Goal: Information Seeking & Learning: Learn about a topic

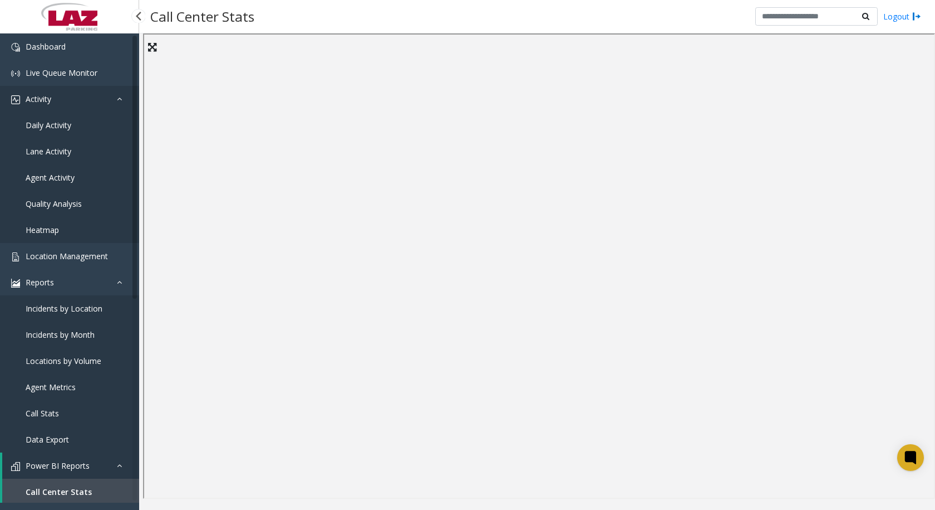
click at [50, 92] on link "Activity" at bounding box center [69, 99] width 139 height 26
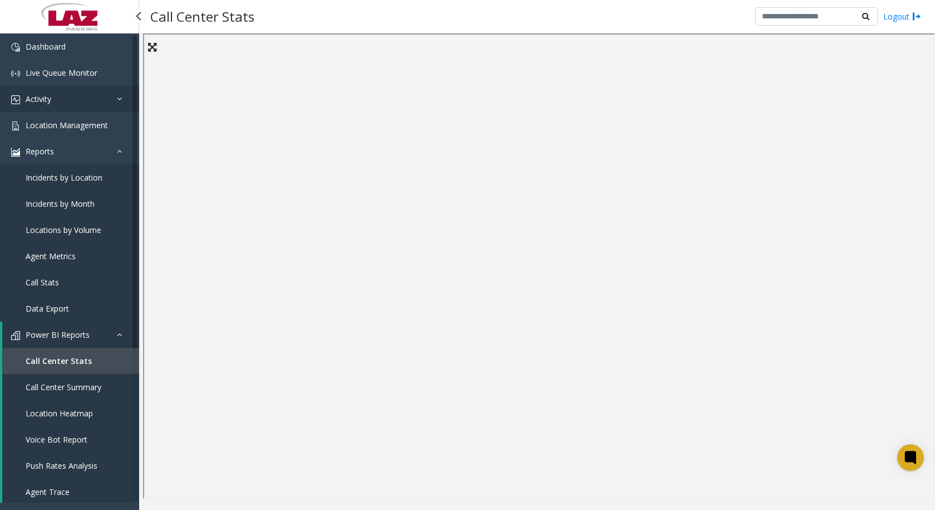
click at [45, 100] on span "Activity" at bounding box center [39, 99] width 26 height 11
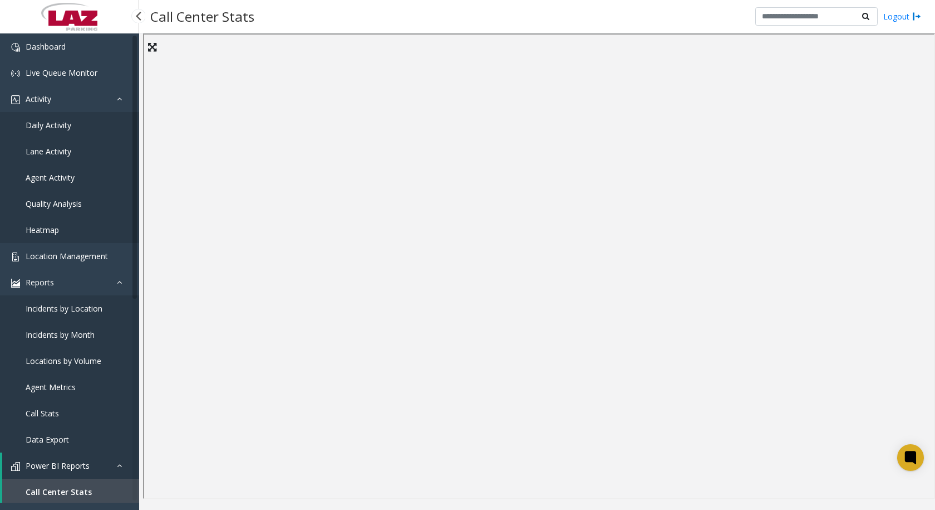
click at [51, 126] on span "Daily Activity" at bounding box center [49, 125] width 46 height 11
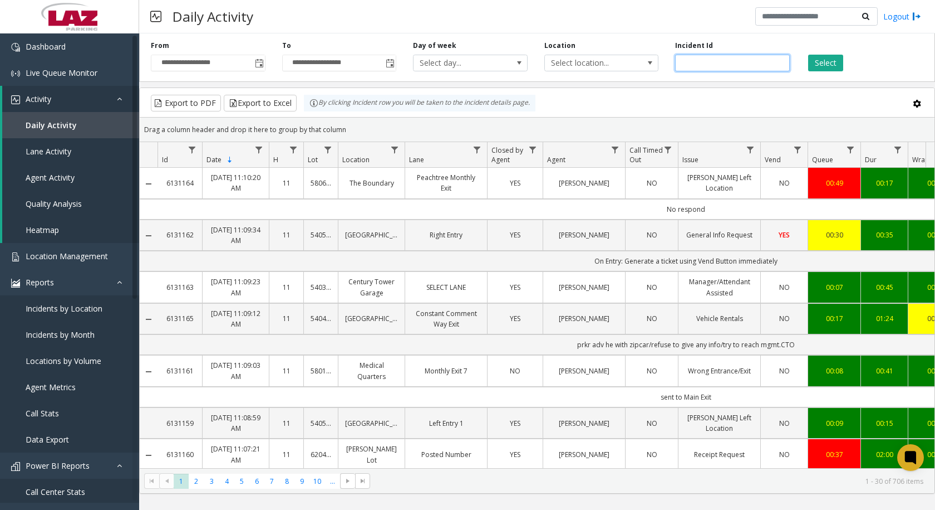
click at [753, 66] on input "number" at bounding box center [732, 63] width 115 height 17
paste input "*******"
click at [816, 67] on button "Select" at bounding box center [826, 63] width 35 height 17
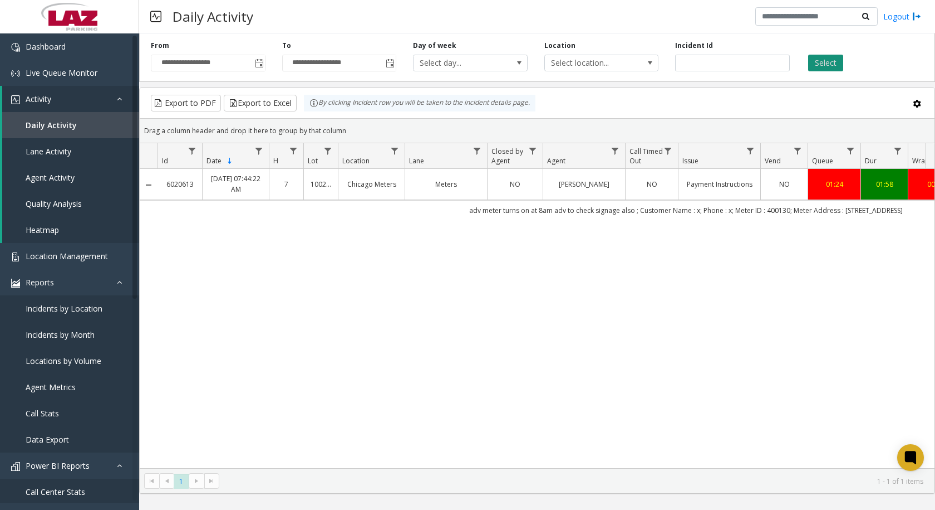
click at [821, 59] on button "Select" at bounding box center [826, 63] width 35 height 17
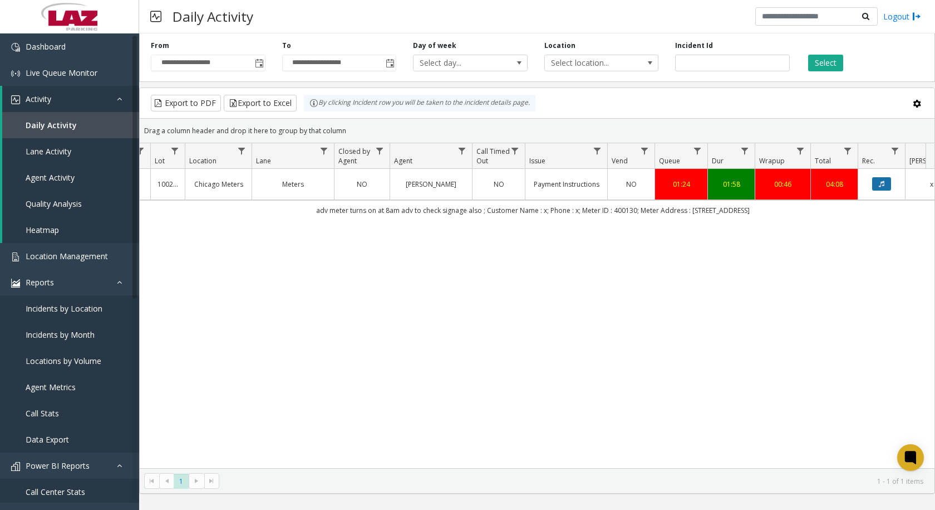
click at [880, 183] on icon "Data table" at bounding box center [882, 183] width 6 height 7
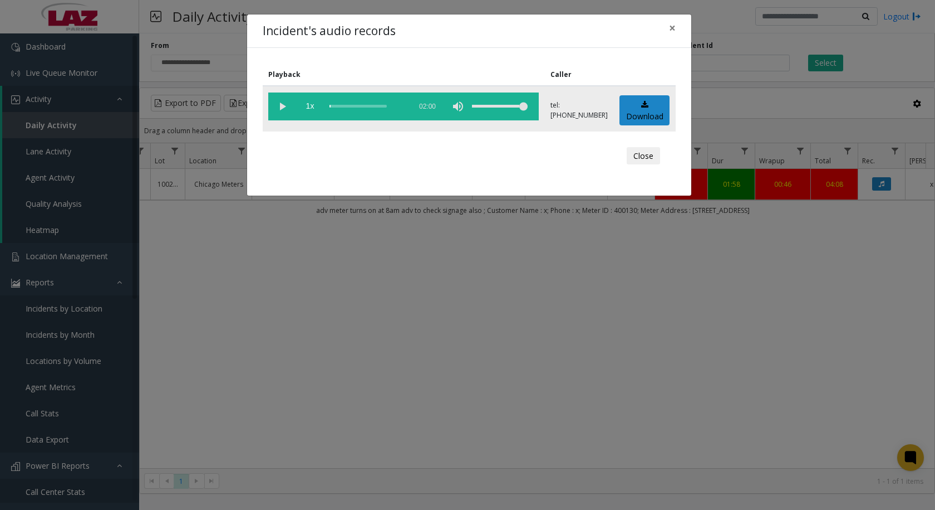
click at [281, 102] on vg-play-pause at bounding box center [282, 106] width 28 height 28
drag, startPoint x: 558, startPoint y: 463, endPoint x: 413, endPoint y: 454, distance: 145.6
click at [414, 454] on div "Incident's audio records × Playback Caller 1x 02:00 tel:[PHONE_NUMBER] Download…" at bounding box center [467, 255] width 935 height 510
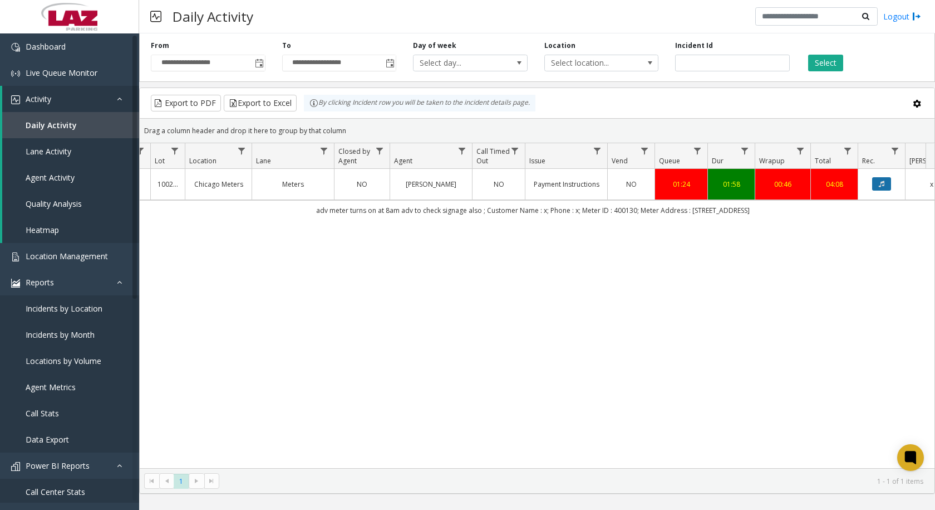
click at [883, 185] on icon "Data table" at bounding box center [882, 183] width 6 height 7
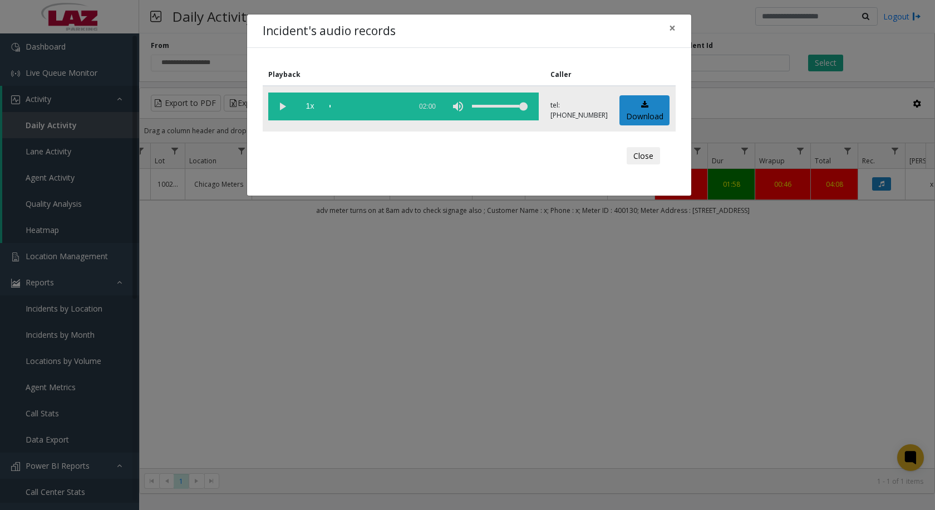
click at [280, 106] on vg-play-pause at bounding box center [282, 106] width 28 height 28
drag, startPoint x: 672, startPoint y: 24, endPoint x: 699, endPoint y: 57, distance: 42.4
click at [674, 23] on span "×" at bounding box center [672, 28] width 7 height 16
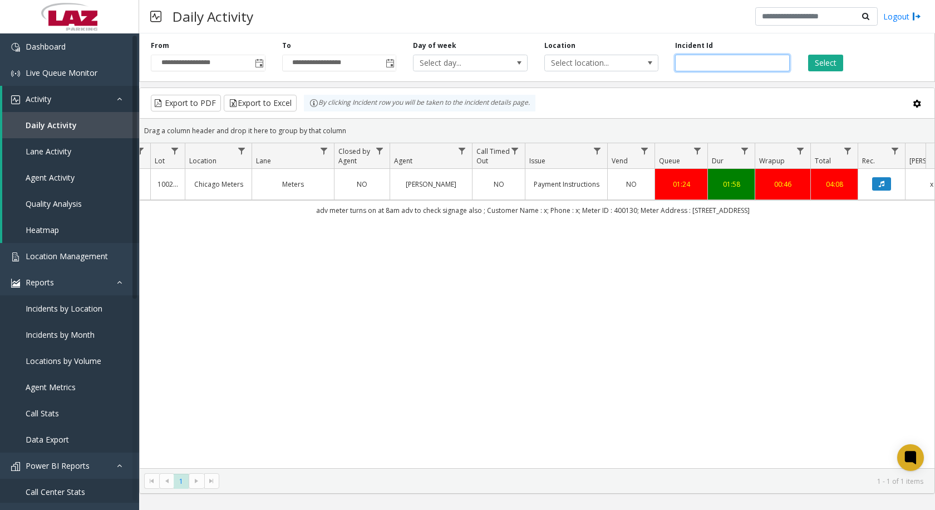
click at [714, 63] on input "*******" at bounding box center [732, 63] width 115 height 17
drag, startPoint x: 717, startPoint y: 64, endPoint x: 667, endPoint y: 67, distance: 50.7
click at [667, 67] on div "**********" at bounding box center [537, 55] width 796 height 53
paste input "number"
click at [821, 59] on button "Select" at bounding box center [826, 63] width 35 height 17
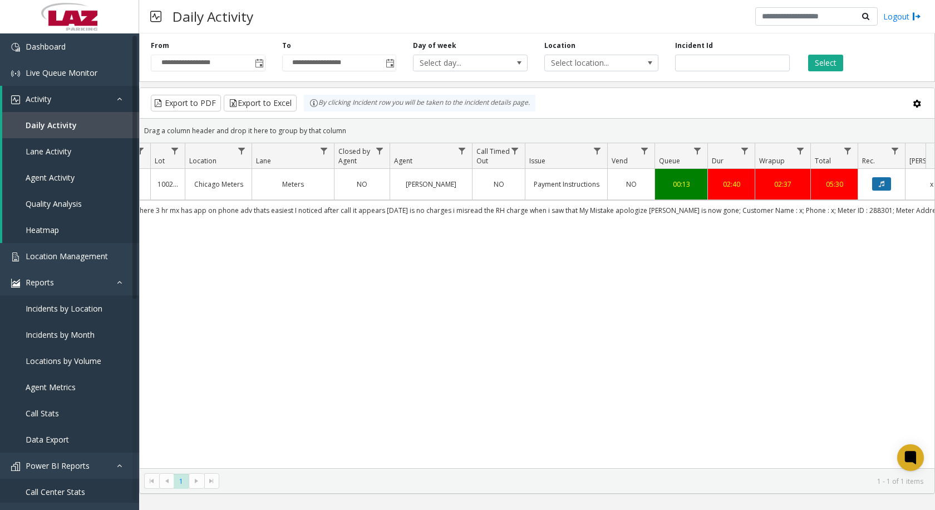
click at [884, 186] on icon "Data table" at bounding box center [882, 183] width 6 height 7
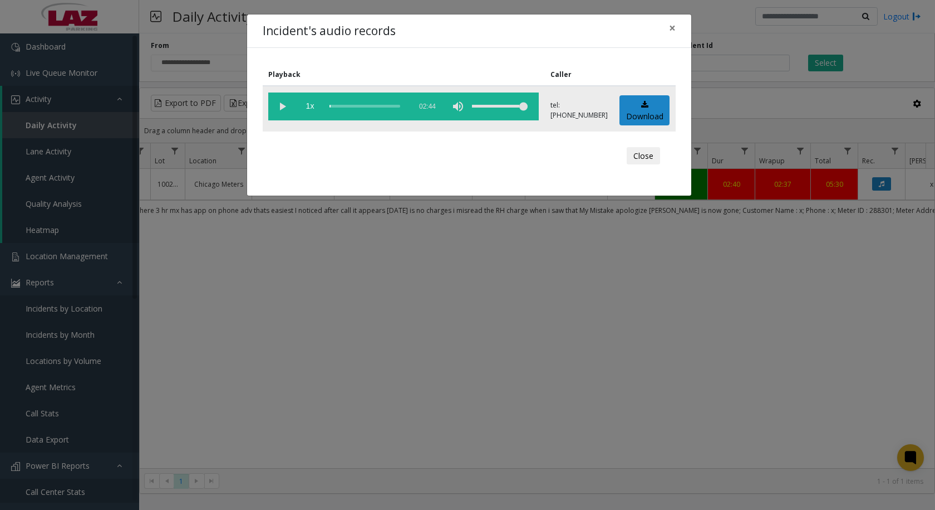
click at [279, 107] on vg-play-pause at bounding box center [282, 106] width 28 height 28
click at [695, 61] on div "Incident's audio records × Playback Caller 1x 02:44 tel:[PHONE_NUMBER] Download…" at bounding box center [467, 255] width 935 height 510
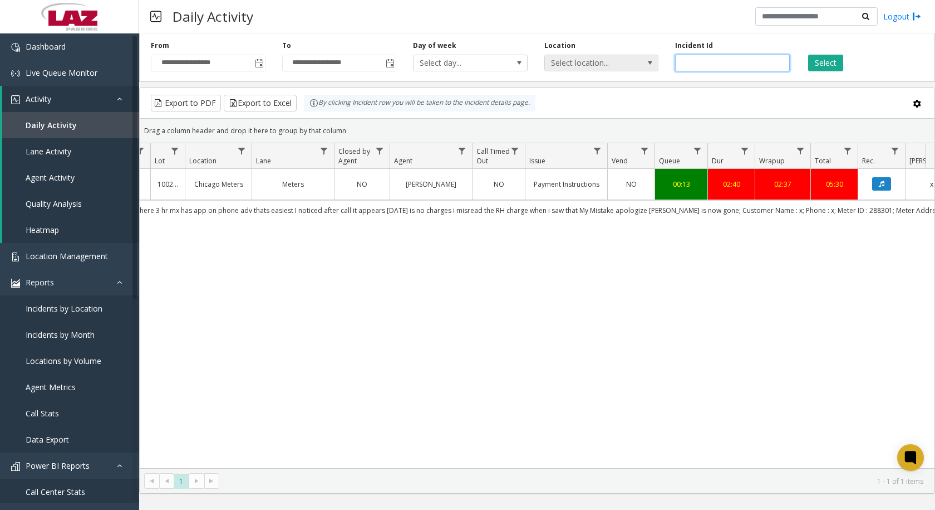
drag, startPoint x: 700, startPoint y: 66, endPoint x: 653, endPoint y: 64, distance: 46.8
click at [653, 64] on div "**********" at bounding box center [537, 55] width 796 height 53
paste input "number"
click at [820, 65] on button "Select" at bounding box center [826, 63] width 35 height 17
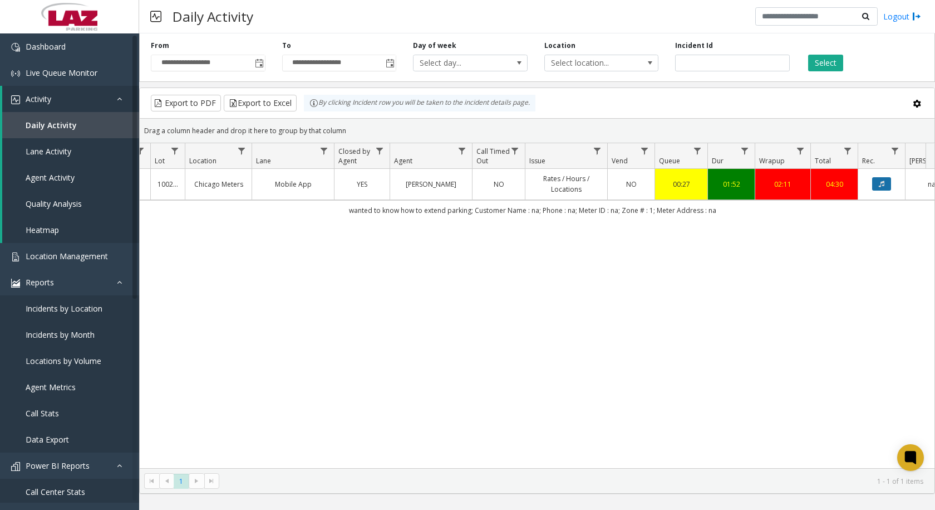
click at [886, 187] on button "Data table" at bounding box center [882, 183] width 19 height 13
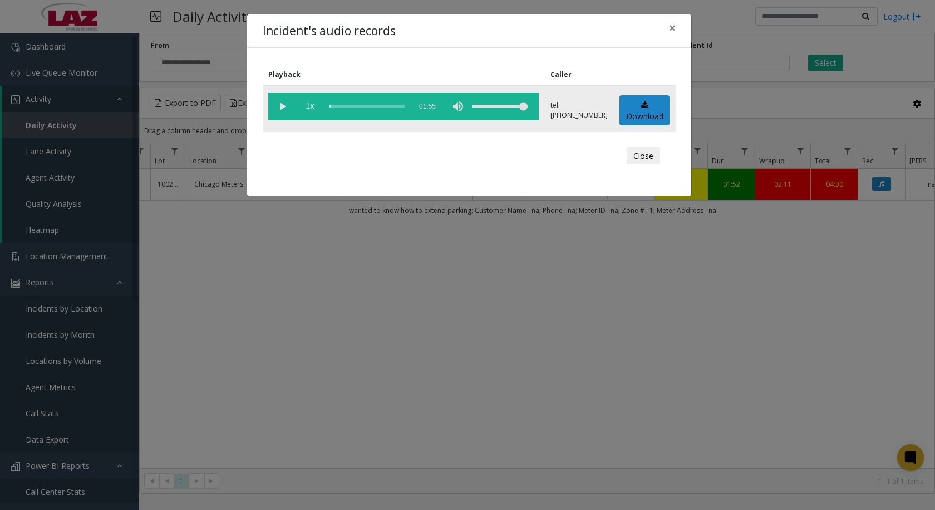
click at [281, 106] on vg-play-pause at bounding box center [282, 106] width 28 height 28
click at [340, 107] on div "scrub bar" at bounding box center [368, 106] width 76 height 28
click at [373, 102] on div "scrub bar" at bounding box center [368, 106] width 76 height 28
click at [366, 106] on div "scrub bar" at bounding box center [368, 106] width 76 height 28
click at [284, 105] on vg-play-pause at bounding box center [282, 106] width 28 height 28
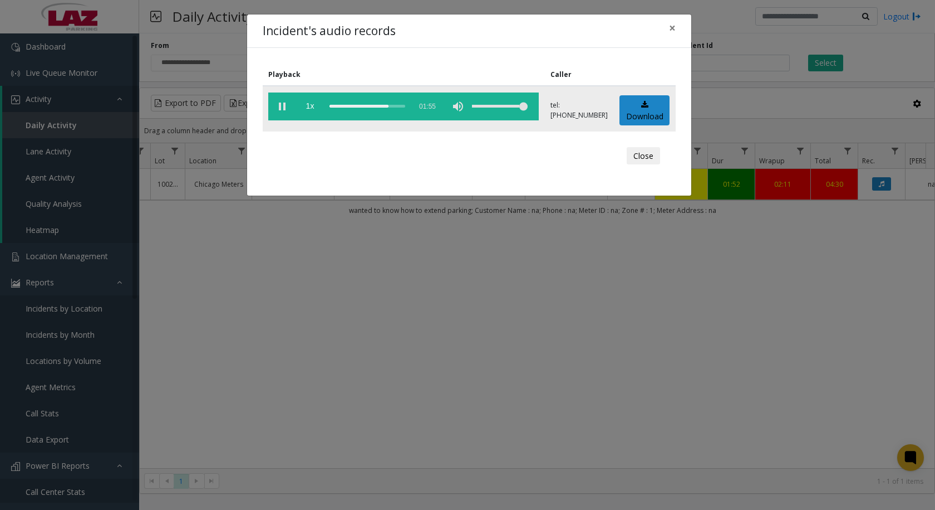
click at [352, 105] on div "scrub bar" at bounding box center [368, 106] width 76 height 28
click at [673, 29] on span "×" at bounding box center [672, 28] width 7 height 16
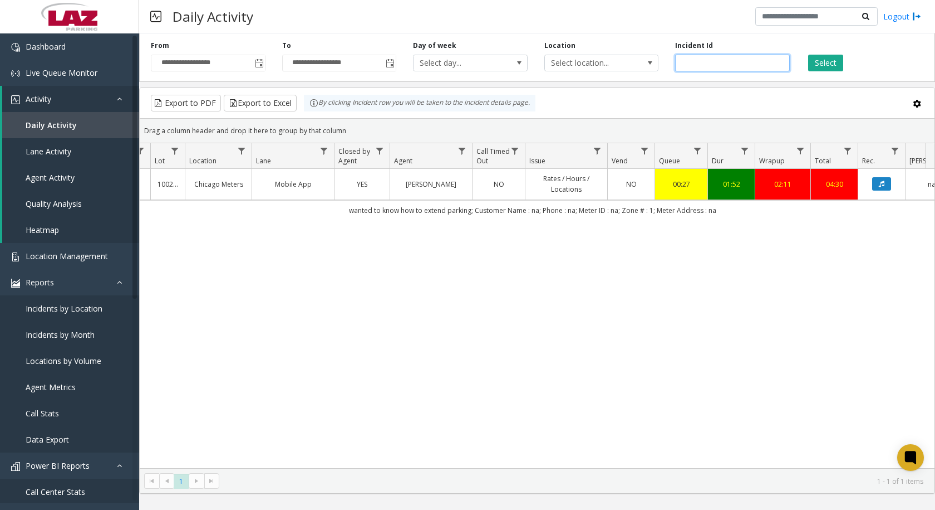
drag, startPoint x: 719, startPoint y: 63, endPoint x: 660, endPoint y: 70, distance: 60.0
click at [660, 70] on div "**********" at bounding box center [537, 55] width 796 height 53
paste input "number"
click at [815, 62] on button "Select" at bounding box center [826, 63] width 35 height 17
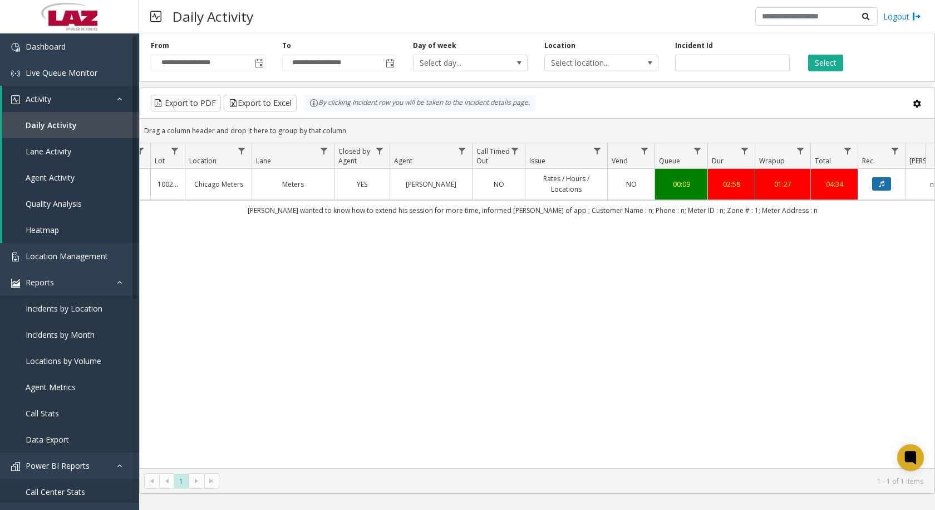
click at [881, 179] on button "Data table" at bounding box center [882, 183] width 19 height 13
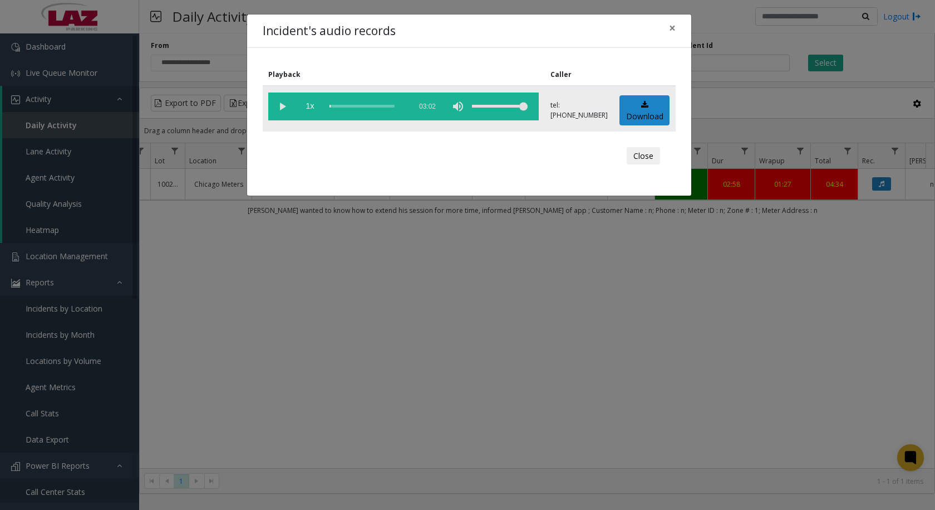
click at [281, 105] on vg-play-pause at bounding box center [282, 106] width 28 height 28
click at [672, 27] on span "×" at bounding box center [672, 28] width 7 height 16
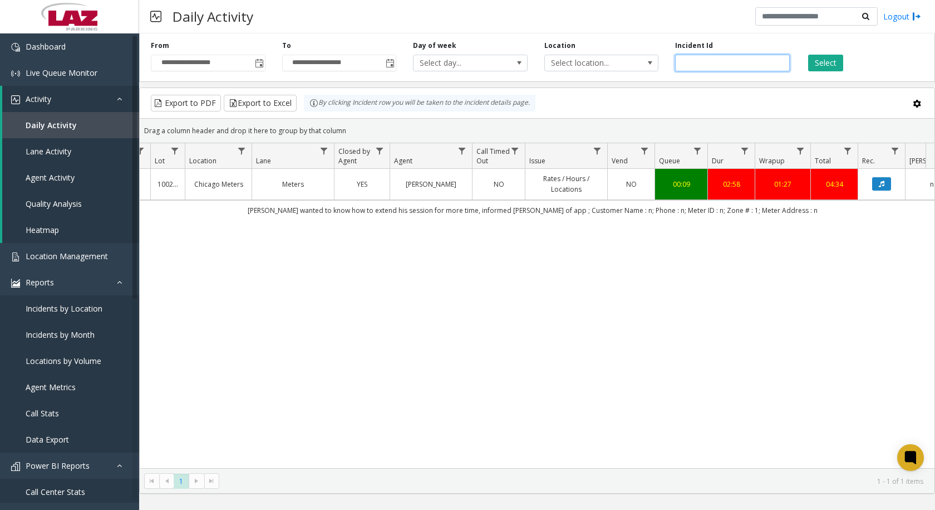
drag, startPoint x: 694, startPoint y: 60, endPoint x: 669, endPoint y: 65, distance: 25.1
click at [669, 65] on div "Incident Id *******" at bounding box center [732, 56] width 131 height 31
paste input "number"
click at [821, 58] on button "Select" at bounding box center [826, 63] width 35 height 17
click at [822, 60] on button "Select" at bounding box center [826, 63] width 35 height 17
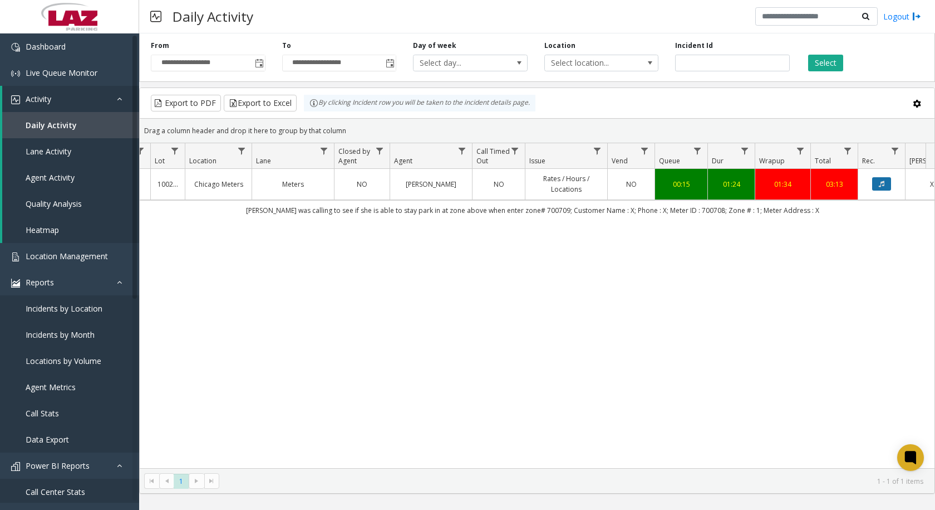
click at [879, 186] on icon "Data table" at bounding box center [882, 183] width 6 height 7
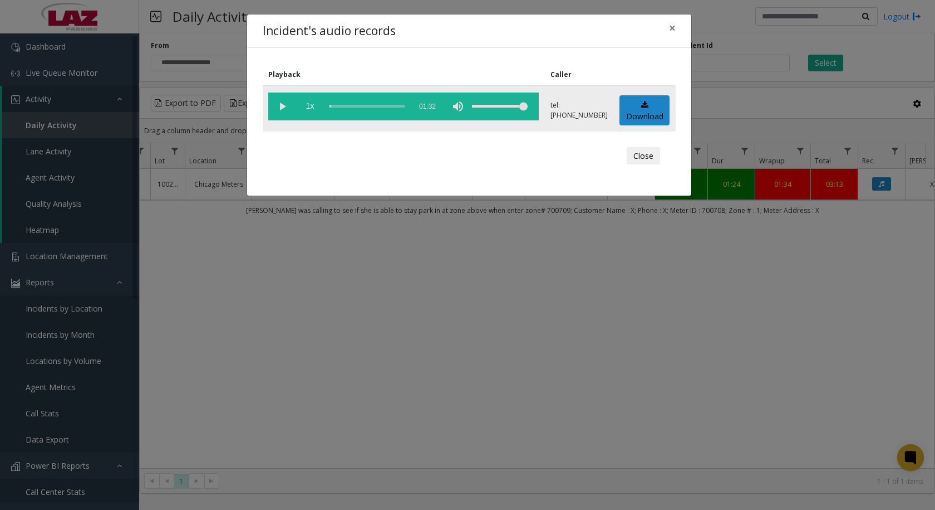
click at [282, 105] on vg-play-pause at bounding box center [282, 106] width 28 height 28
click at [669, 27] on span "×" at bounding box center [672, 28] width 7 height 16
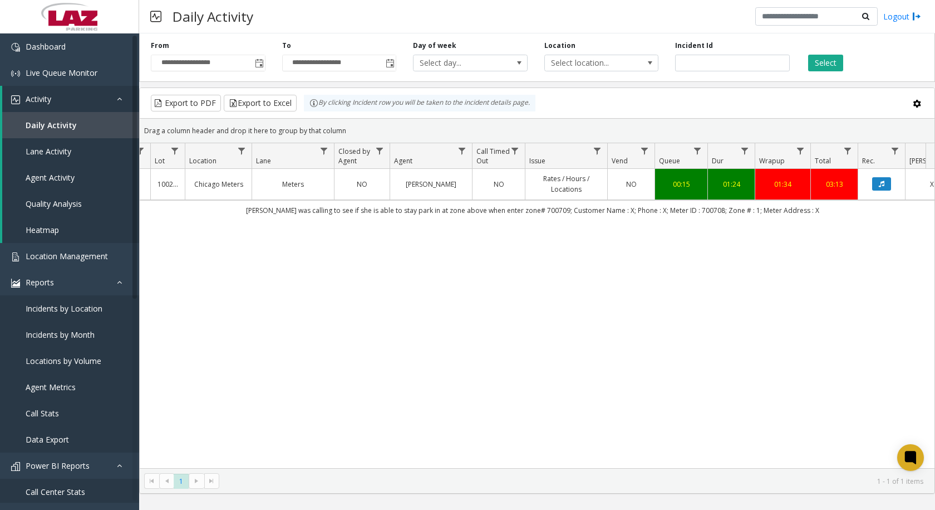
drag, startPoint x: 725, startPoint y: 58, endPoint x: 719, endPoint y: 62, distance: 7.3
drag, startPoint x: 718, startPoint y: 63, endPoint x: 629, endPoint y: 63, distance: 89.1
click at [629, 63] on div "**********" at bounding box center [537, 55] width 796 height 53
paste input "number"
click at [825, 65] on button "Select" at bounding box center [826, 63] width 35 height 17
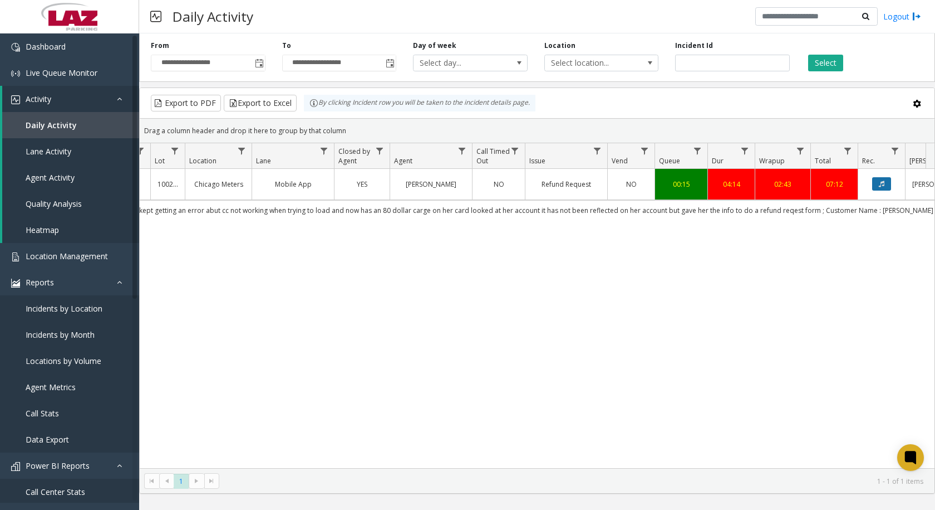
click at [880, 182] on icon "Data table" at bounding box center [882, 183] width 6 height 7
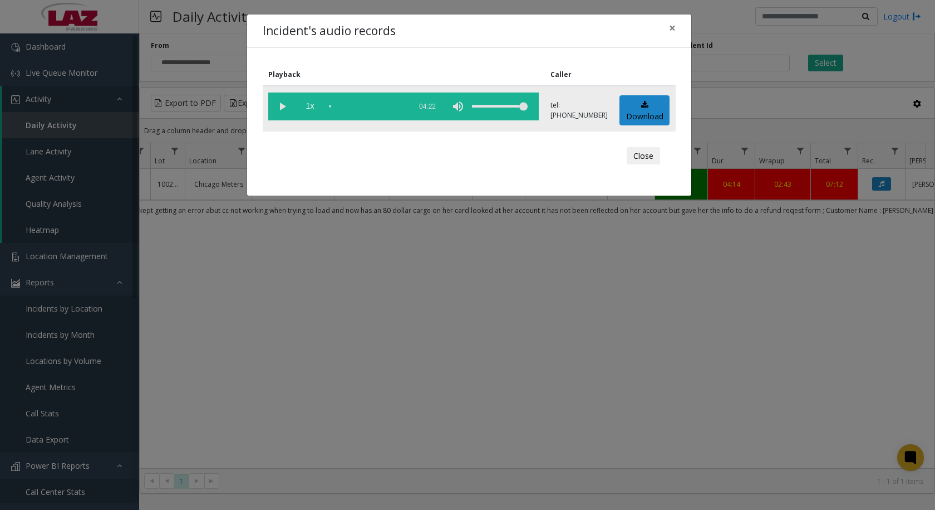
click at [281, 104] on vg-play-pause at bounding box center [282, 106] width 28 height 28
click at [333, 106] on div "scrub bar" at bounding box center [368, 106] width 76 height 28
drag, startPoint x: 287, startPoint y: 465, endPoint x: 203, endPoint y: 479, distance: 85.2
click at [203, 479] on div "Incident's audio records × Playback Caller 1x 04:22 tel:[PHONE_NUMBER] Download…" at bounding box center [467, 255] width 935 height 510
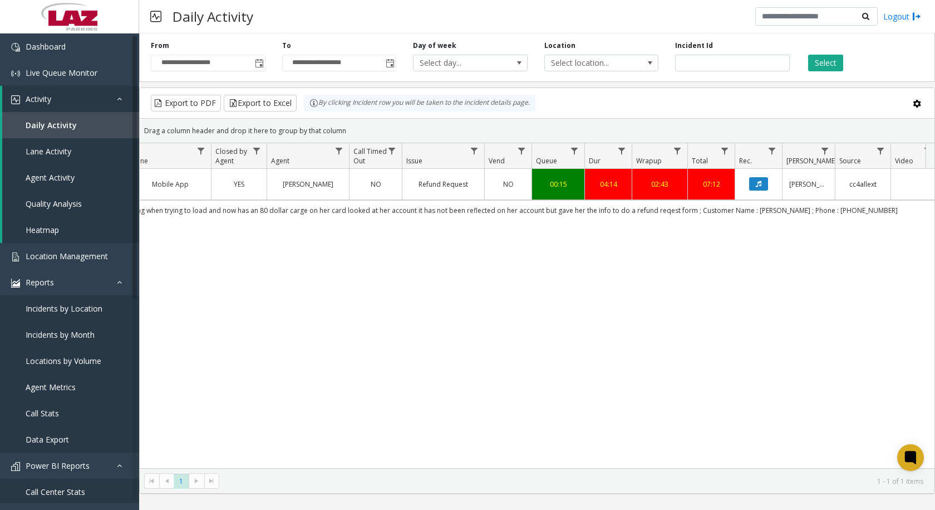
scroll to position [0, 288]
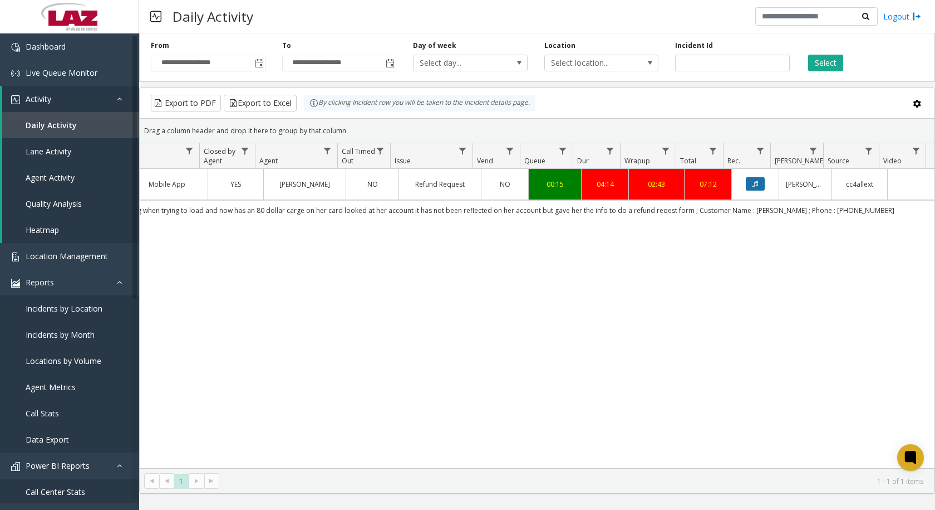
click at [755, 181] on button "Data table" at bounding box center [755, 183] width 19 height 13
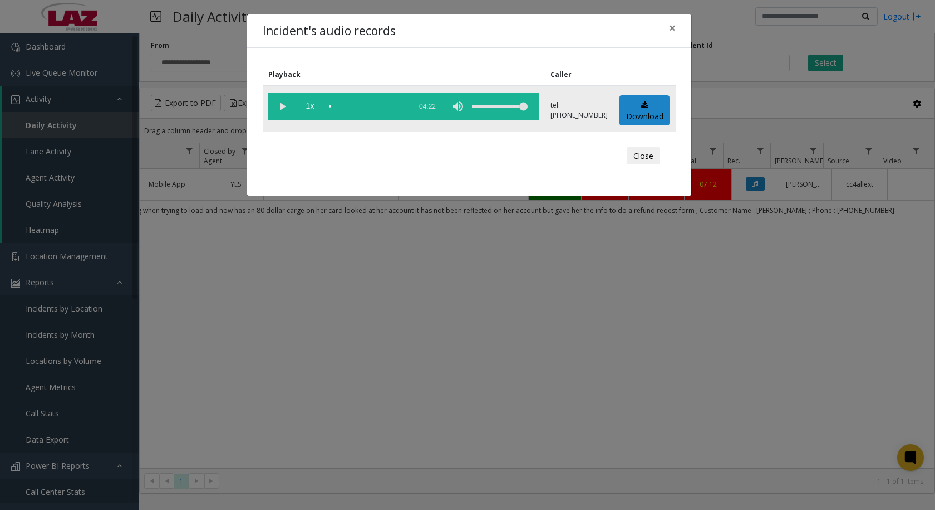
click at [282, 107] on vg-play-pause at bounding box center [282, 106] width 28 height 28
drag, startPoint x: 330, startPoint y: 106, endPoint x: 340, endPoint y: 111, distance: 11.0
click at [340, 111] on div "scrub bar" at bounding box center [368, 106] width 76 height 28
drag, startPoint x: 338, startPoint y: 104, endPoint x: 346, endPoint y: 107, distance: 9.0
click at [346, 107] on div "scrub bar" at bounding box center [368, 106] width 76 height 28
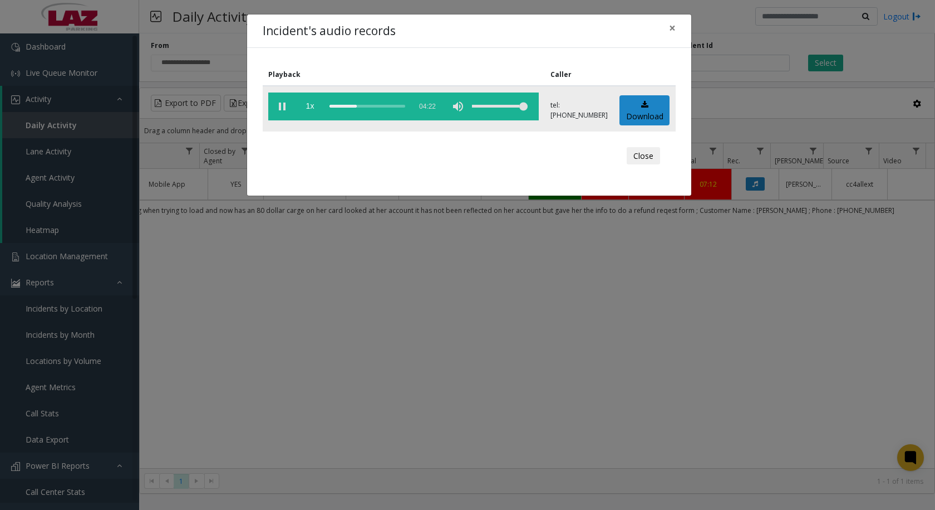
click at [281, 107] on vg-play-pause at bounding box center [282, 106] width 28 height 28
drag, startPoint x: 347, startPoint y: 107, endPoint x: 317, endPoint y: 111, distance: 30.9
click at [317, 111] on vg-controls "1x 04:22" at bounding box center [403, 106] width 271 height 28
drag, startPoint x: 349, startPoint y: 107, endPoint x: 327, endPoint y: 110, distance: 21.9
click at [327, 110] on vg-controls "1x 04:22" at bounding box center [403, 106] width 271 height 28
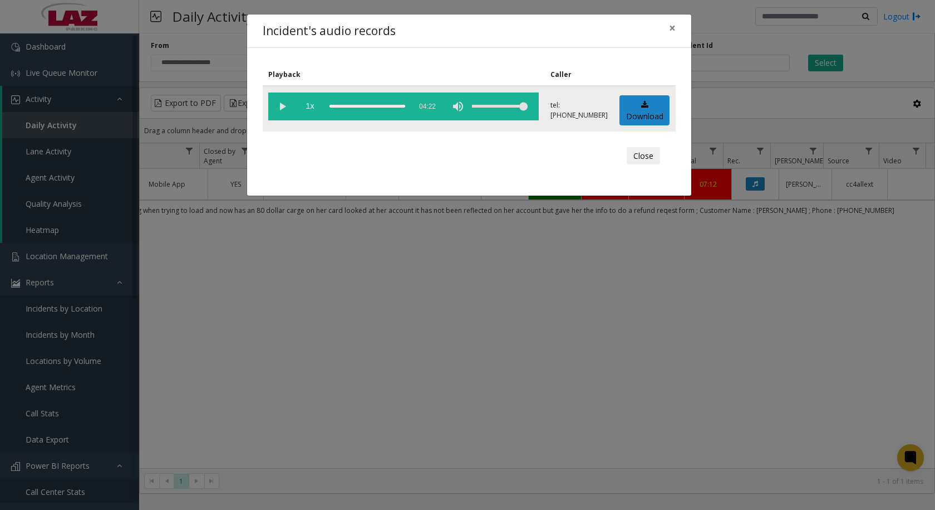
click at [281, 107] on vg-play-pause at bounding box center [282, 106] width 28 height 28
click at [282, 108] on vg-play-pause at bounding box center [282, 106] width 28 height 28
click at [671, 26] on span "×" at bounding box center [672, 28] width 7 height 16
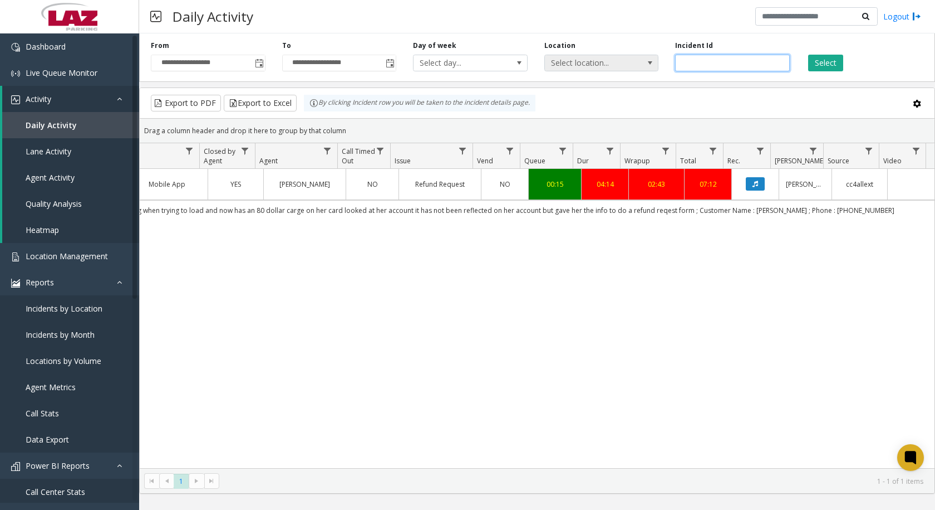
drag, startPoint x: 717, startPoint y: 60, endPoint x: 645, endPoint y: 67, distance: 72.2
click at [645, 67] on div "**********" at bounding box center [537, 55] width 796 height 53
paste input "number"
click at [832, 64] on button "Select" at bounding box center [826, 63] width 35 height 17
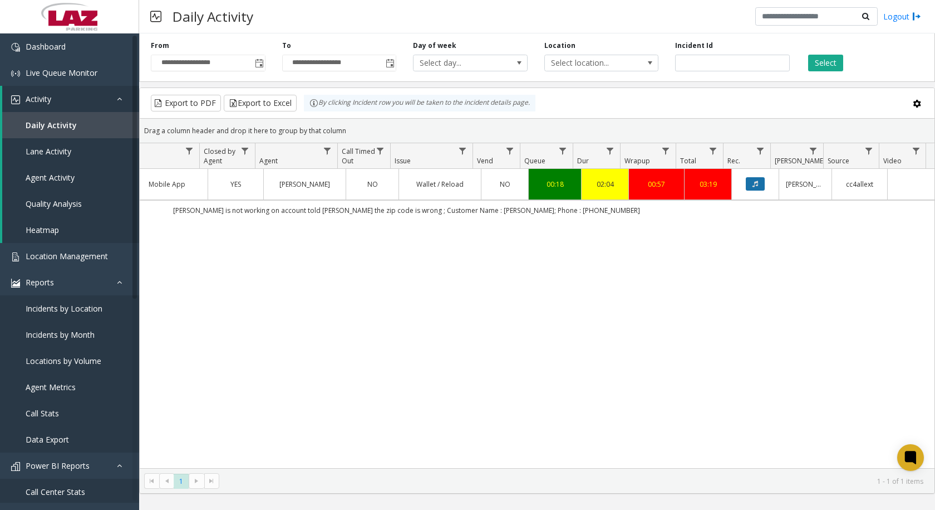
click at [753, 181] on icon "Data table" at bounding box center [756, 183] width 6 height 7
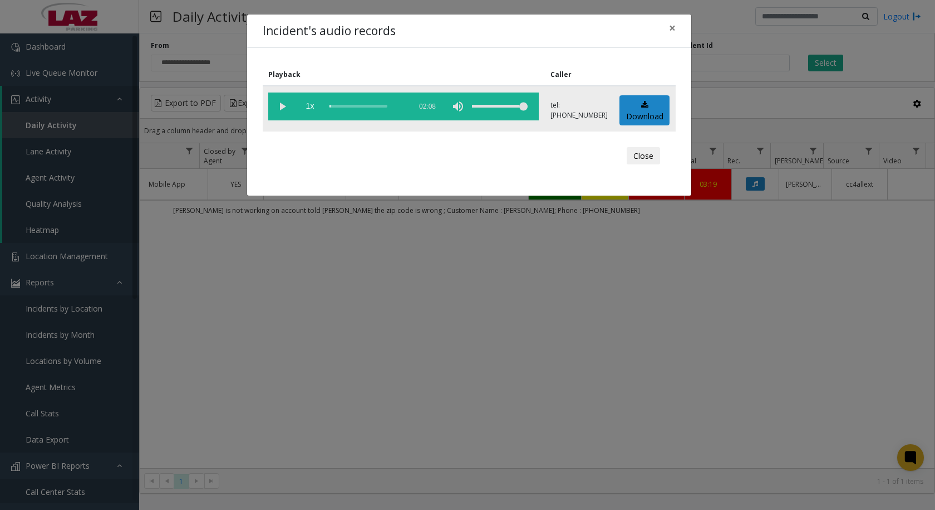
click at [281, 103] on vg-play-pause at bounding box center [282, 106] width 28 height 28
click at [281, 110] on vg-play-pause at bounding box center [282, 106] width 28 height 28
click at [353, 107] on div "scrub bar" at bounding box center [368, 106] width 76 height 28
click at [337, 100] on div "scrub bar" at bounding box center [368, 106] width 76 height 28
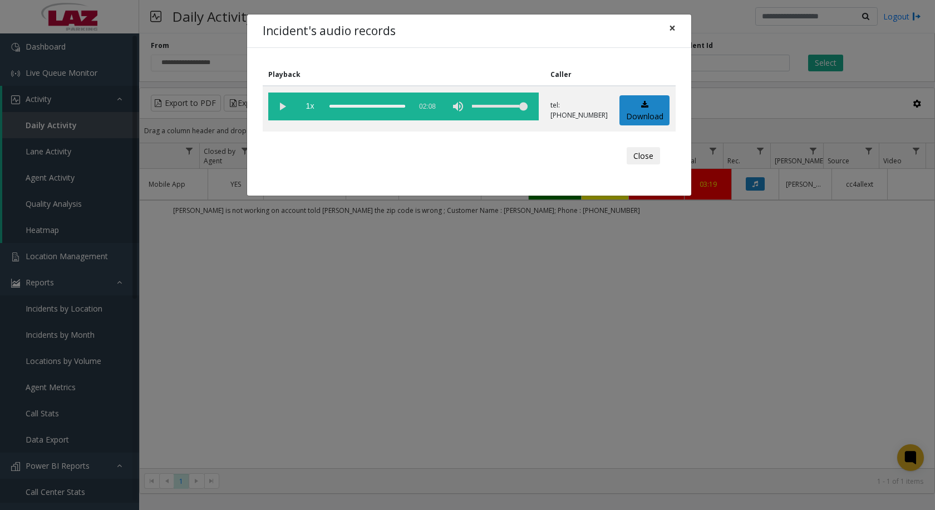
click at [673, 28] on span "×" at bounding box center [672, 28] width 7 height 16
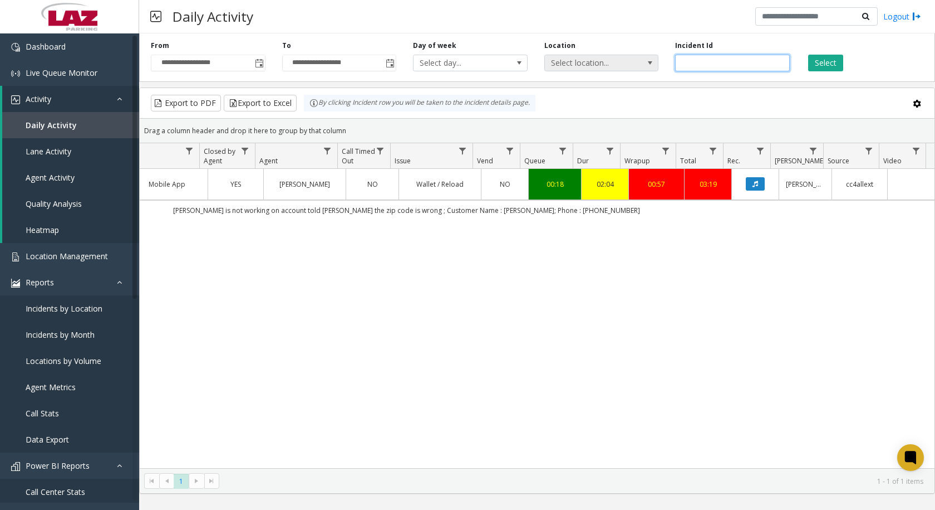
drag, startPoint x: 718, startPoint y: 63, endPoint x: 635, endPoint y: 60, distance: 82.5
click at [635, 60] on div "**********" at bounding box center [537, 55] width 796 height 53
paste input "number"
click at [824, 64] on button "Select" at bounding box center [826, 63] width 35 height 17
click at [746, 183] on button "Data table" at bounding box center [755, 183] width 19 height 13
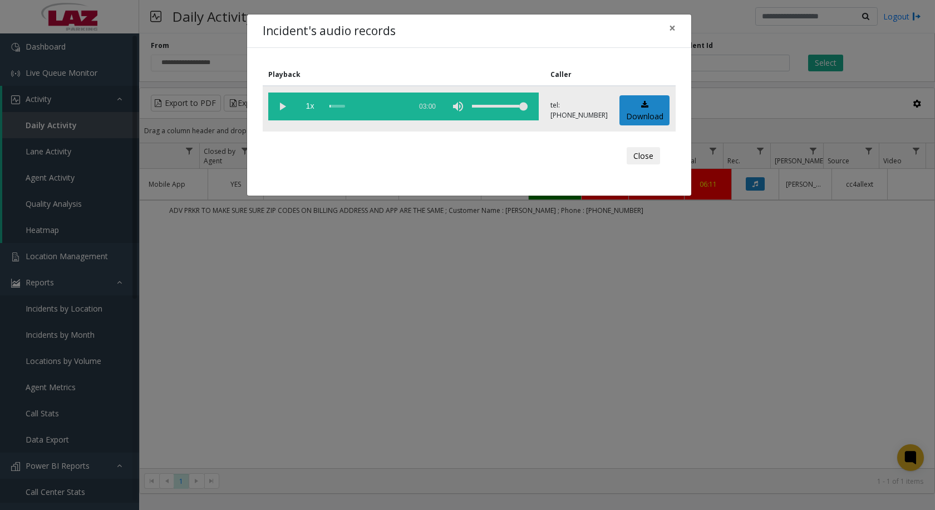
click at [284, 106] on vg-play-pause at bounding box center [282, 106] width 28 height 28
click at [672, 26] on span "×" at bounding box center [672, 28] width 7 height 16
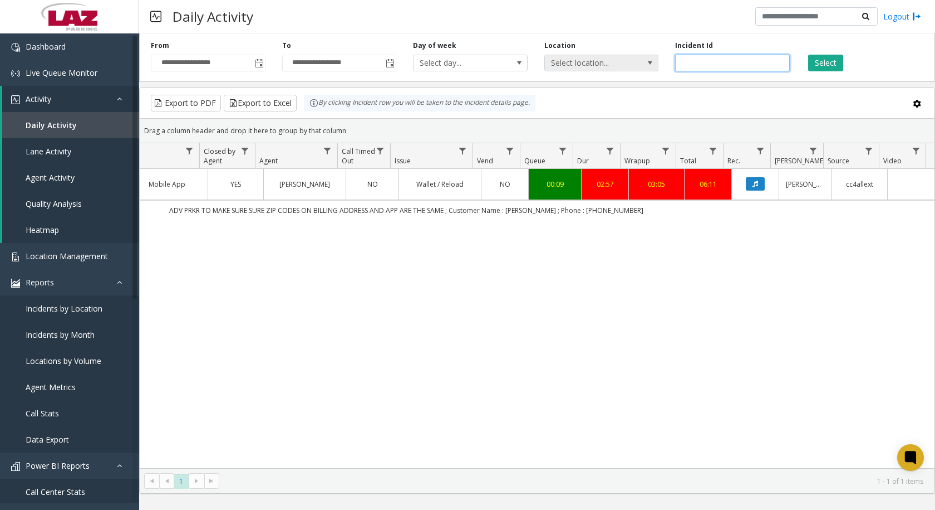
drag, startPoint x: 723, startPoint y: 65, endPoint x: 657, endPoint y: 66, distance: 65.7
click at [657, 66] on div "**********" at bounding box center [537, 55] width 796 height 53
paste input "number"
click at [839, 61] on button "Select" at bounding box center [826, 63] width 35 height 17
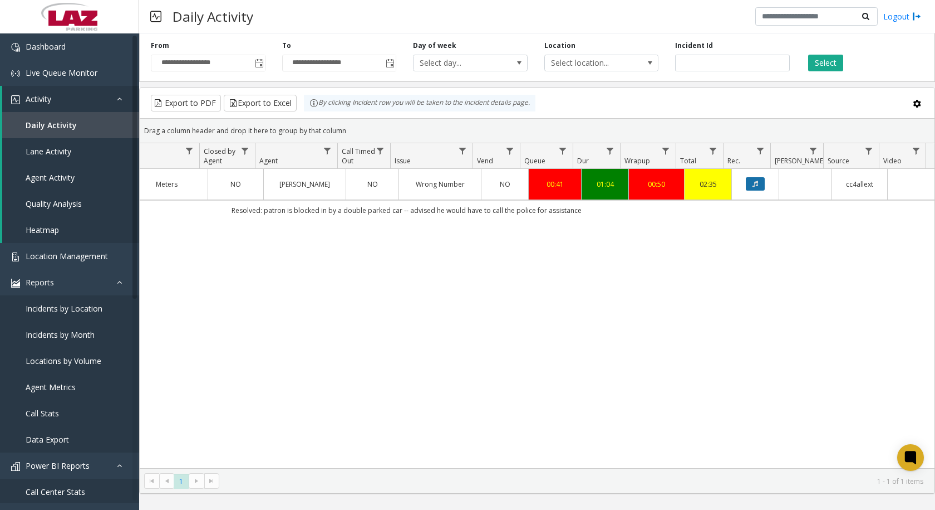
click at [753, 186] on icon "Data table" at bounding box center [756, 183] width 6 height 7
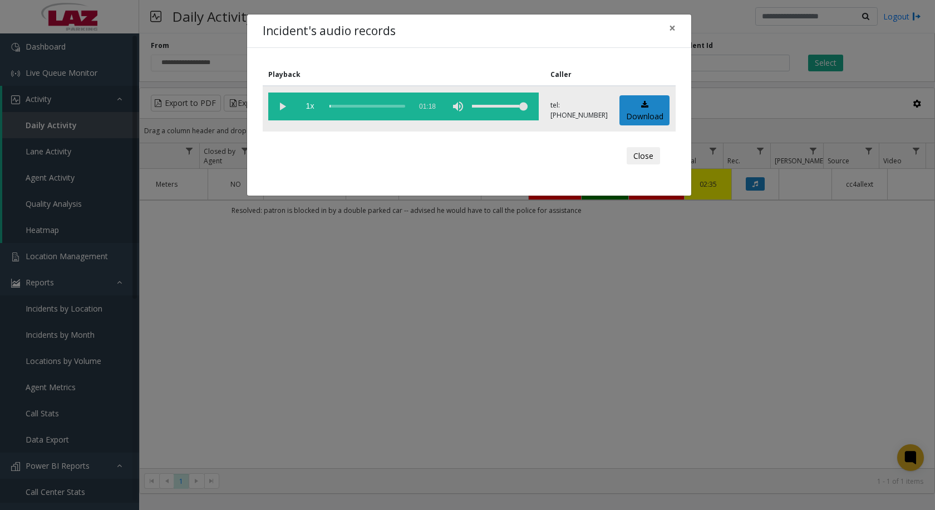
click at [277, 104] on vg-play-pause at bounding box center [282, 106] width 28 height 28
click at [333, 104] on div "scrub bar" at bounding box center [368, 106] width 76 height 28
click at [335, 105] on div "scrub bar" at bounding box center [368, 106] width 76 height 28
click at [337, 106] on div "scrub bar" at bounding box center [368, 106] width 76 height 28
click at [341, 106] on div "scrub bar" at bounding box center [368, 106] width 76 height 28
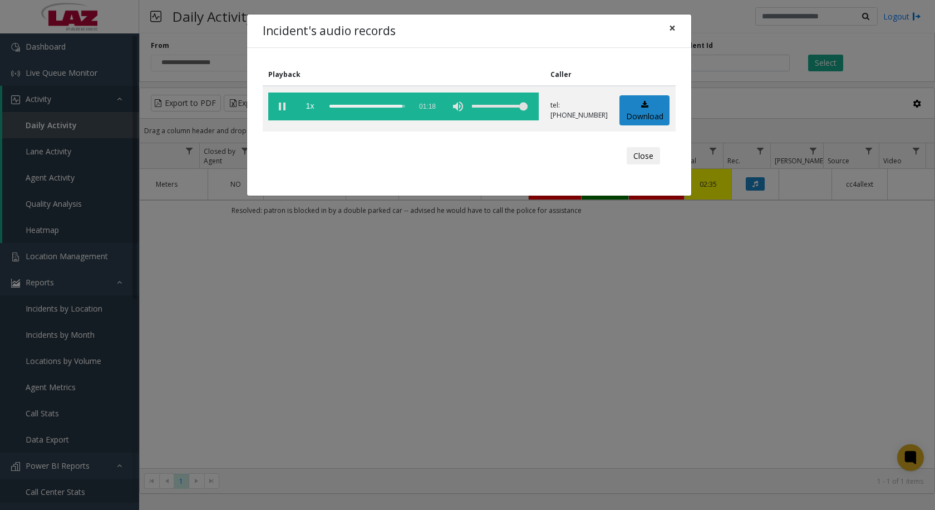
click at [673, 26] on span "×" at bounding box center [672, 28] width 7 height 16
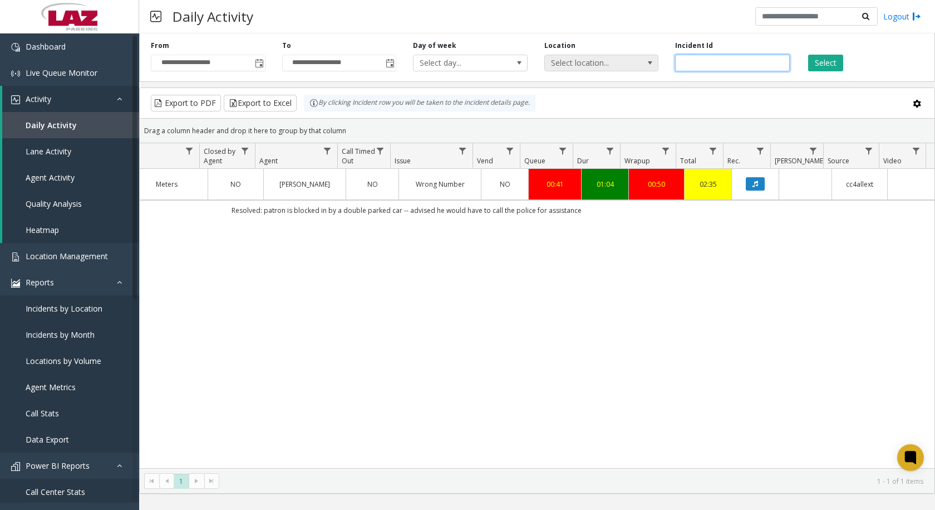
drag, startPoint x: 714, startPoint y: 62, endPoint x: 643, endPoint y: 64, distance: 71.3
click at [645, 66] on div "**********" at bounding box center [537, 55] width 796 height 53
paste input "number"
click at [839, 63] on button "Select" at bounding box center [826, 63] width 35 height 17
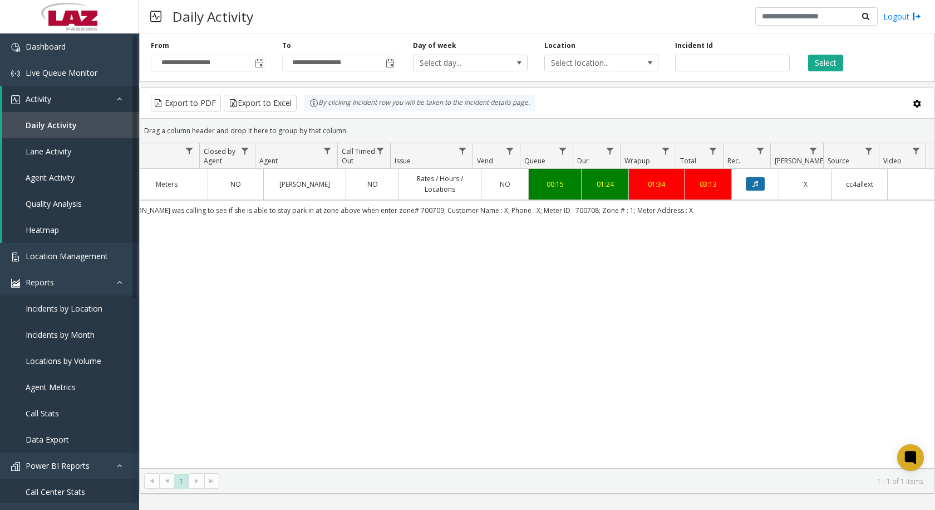
click at [751, 182] on button "Data table" at bounding box center [755, 183] width 19 height 13
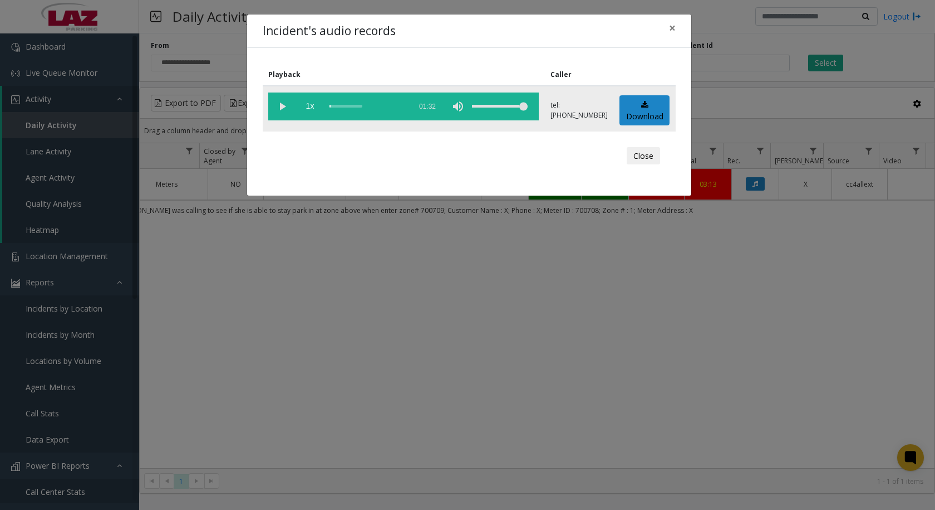
click at [282, 107] on vg-play-pause at bounding box center [282, 106] width 28 height 28
click at [332, 106] on div "scrub bar" at bounding box center [368, 106] width 76 height 28
click at [335, 107] on div "scrub bar" at bounding box center [368, 106] width 76 height 28
click at [673, 31] on span "×" at bounding box center [672, 28] width 7 height 16
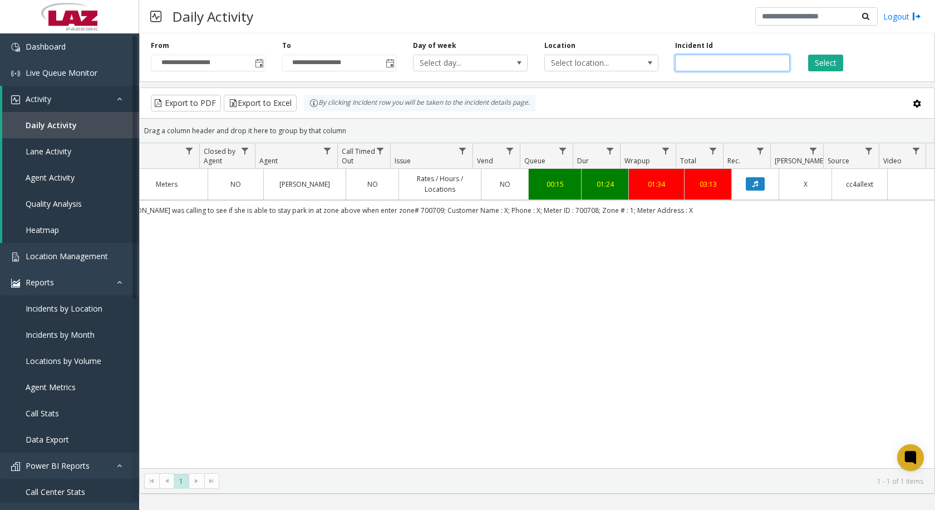
drag, startPoint x: 716, startPoint y: 62, endPoint x: 661, endPoint y: 67, distance: 55.3
click at [661, 67] on div "**********" at bounding box center [537, 55] width 796 height 53
paste input "number"
click at [826, 65] on button "Select" at bounding box center [826, 63] width 35 height 17
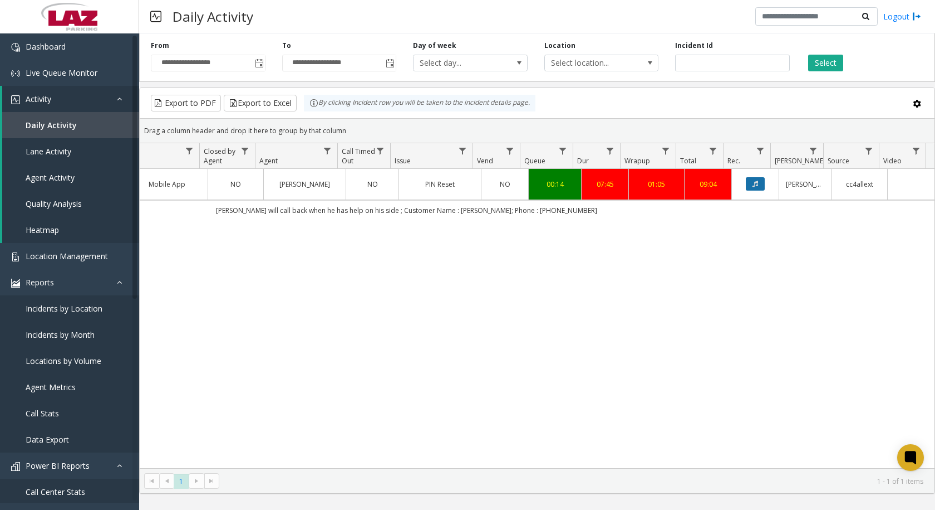
click at [753, 183] on icon "Data table" at bounding box center [756, 183] width 6 height 7
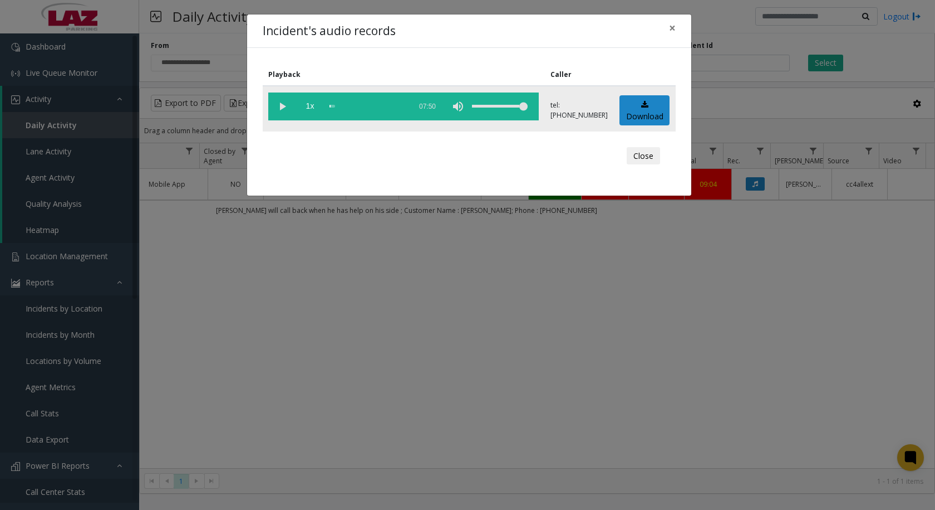
click at [281, 109] on vg-play-pause at bounding box center [282, 106] width 28 height 28
click at [335, 106] on div "scrub bar" at bounding box center [368, 106] width 76 height 28
click at [333, 106] on div "scrub bar" at bounding box center [368, 106] width 76 height 28
click at [671, 25] on span "×" at bounding box center [672, 28] width 7 height 16
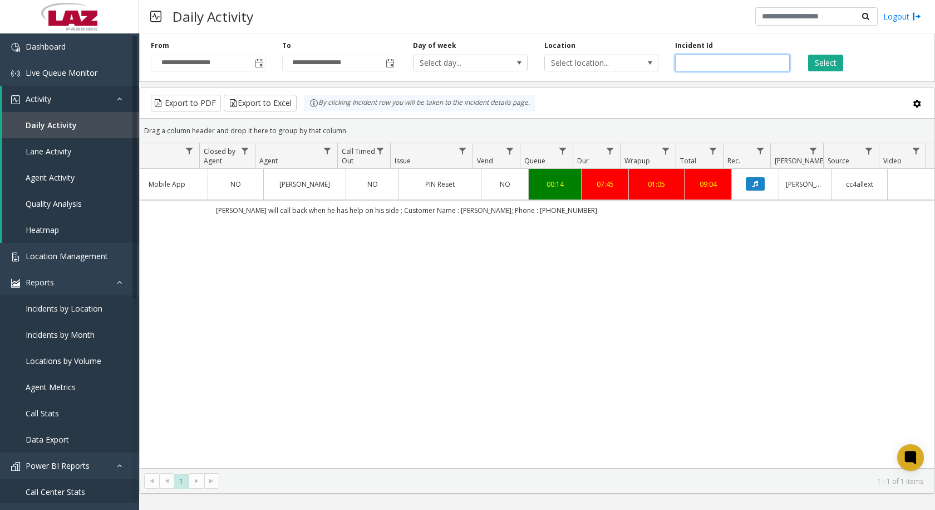
drag, startPoint x: 712, startPoint y: 64, endPoint x: 688, endPoint y: 55, distance: 25.0
click at [688, 55] on input "*******" at bounding box center [732, 63] width 115 height 17
click at [711, 77] on div "**********" at bounding box center [537, 55] width 796 height 53
drag, startPoint x: 706, startPoint y: 66, endPoint x: 652, endPoint y: 72, distance: 54.4
click at [653, 71] on div "**********" at bounding box center [537, 55] width 796 height 53
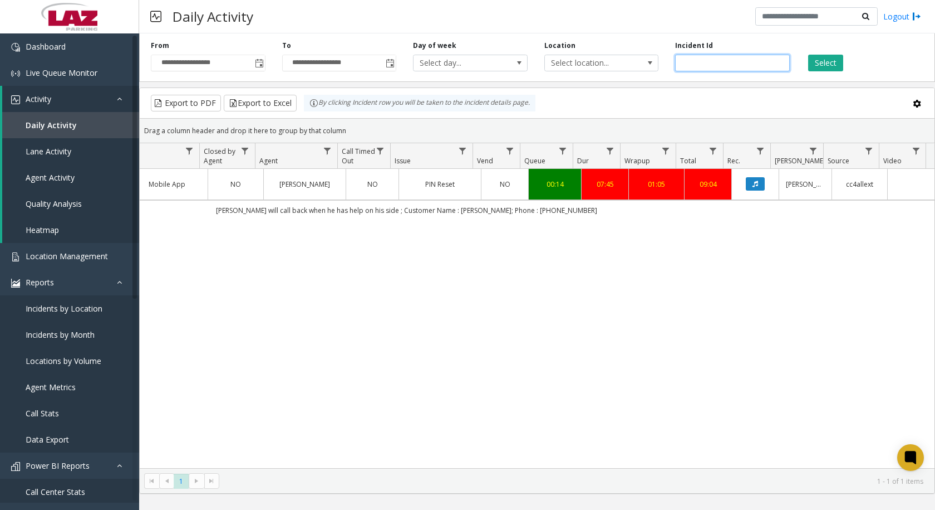
paste input "number"
click at [824, 63] on button "Select" at bounding box center [826, 63] width 35 height 17
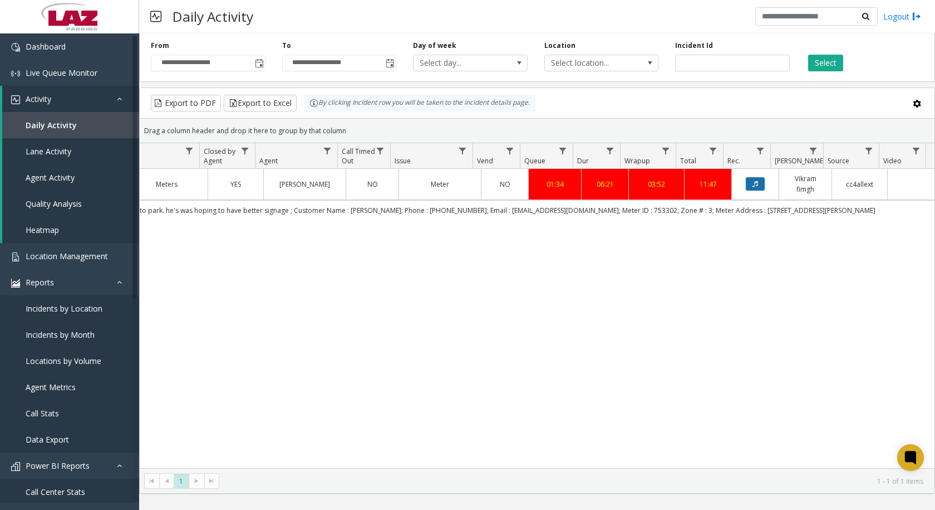
click at [746, 184] on button "Data table" at bounding box center [755, 183] width 19 height 13
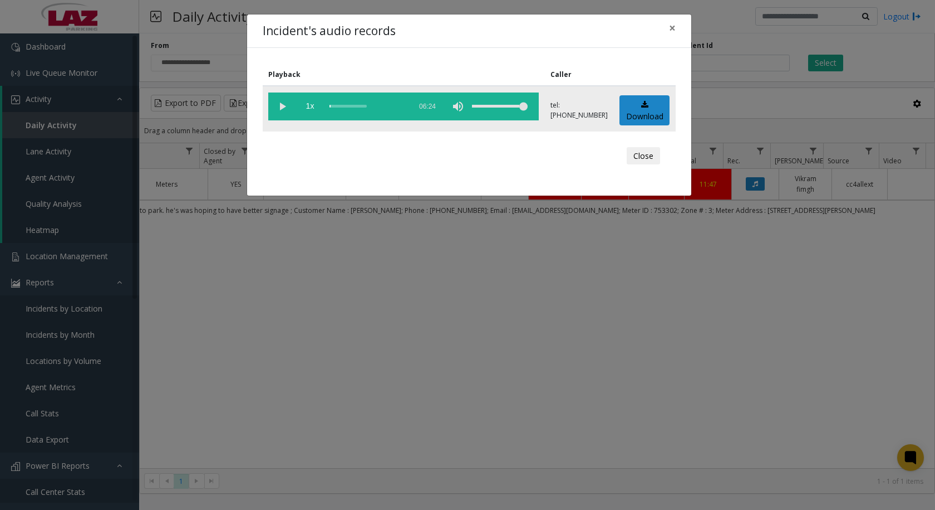
click at [282, 103] on vg-play-pause at bounding box center [282, 106] width 28 height 28
click at [332, 106] on div "scrub bar" at bounding box center [368, 106] width 76 height 28
click at [331, 106] on div "scrub bar" at bounding box center [368, 106] width 76 height 28
click at [334, 107] on div "scrub bar" at bounding box center [368, 106] width 76 height 28
click at [283, 107] on vg-play-pause at bounding box center [282, 106] width 28 height 28
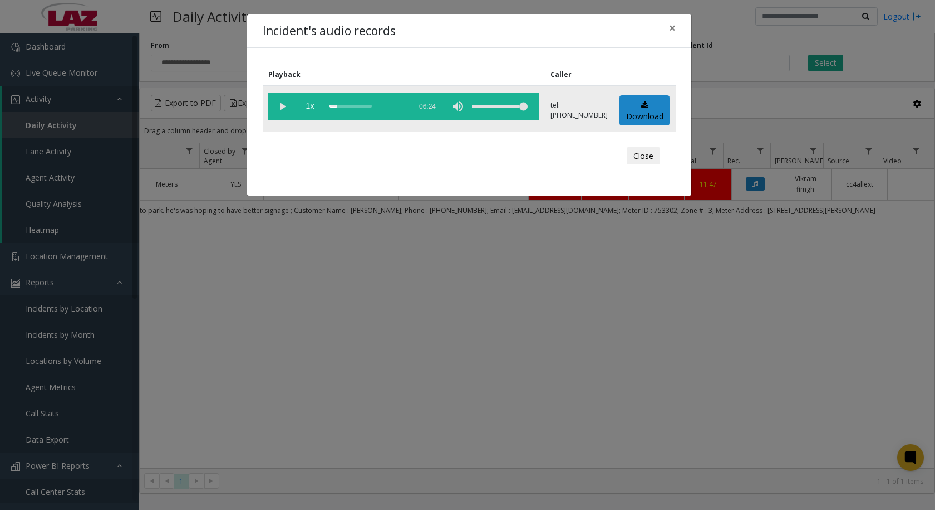
click at [283, 107] on vg-play-pause at bounding box center [282, 106] width 28 height 28
click at [332, 106] on div "scrub bar" at bounding box center [368, 106] width 76 height 28
click at [346, 109] on div "scrub bar" at bounding box center [368, 106] width 76 height 28
click at [346, 107] on div "scrub bar" at bounding box center [368, 106] width 76 height 28
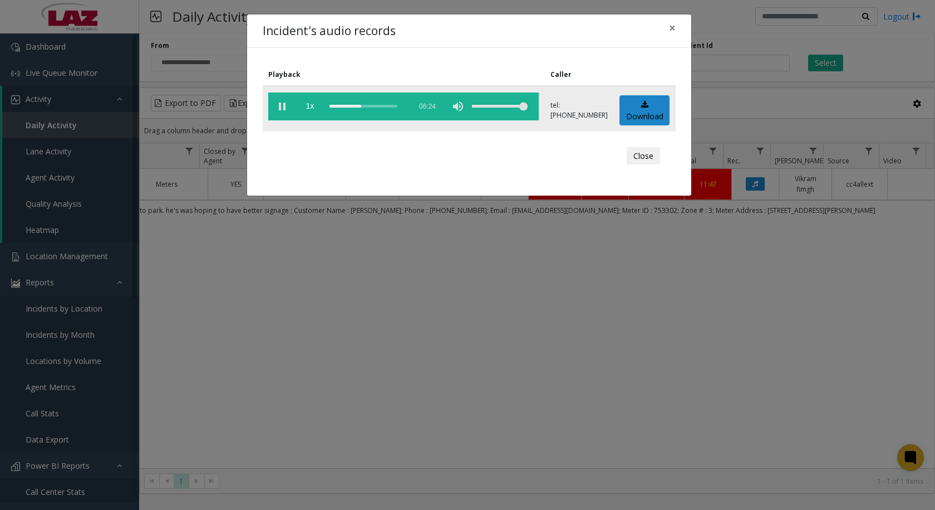
click at [353, 105] on div "scrub bar" at bounding box center [368, 106] width 76 height 28
click at [357, 107] on div "scrub bar" at bounding box center [368, 106] width 76 height 28
click at [363, 106] on div "scrub bar" at bounding box center [368, 106] width 76 height 28
click at [674, 28] on span "×" at bounding box center [672, 28] width 7 height 16
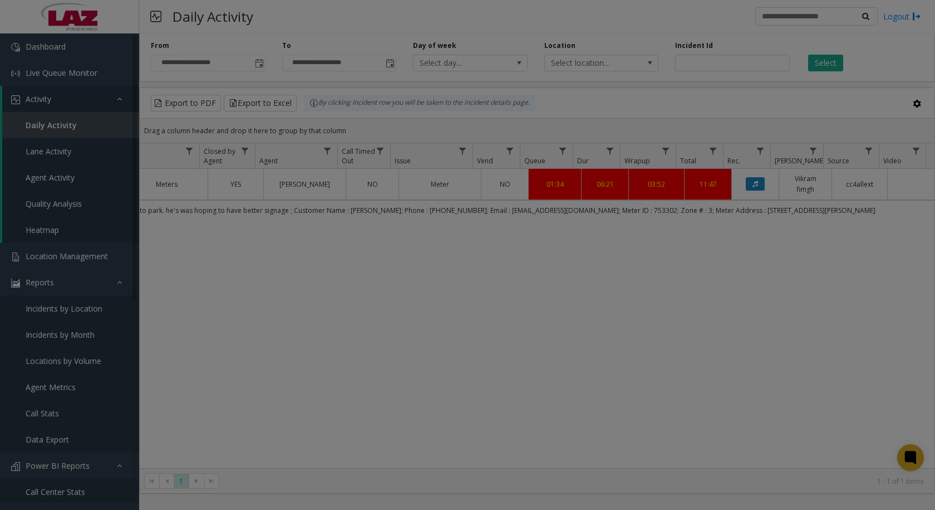
click at [718, 63] on bs-modal-backdrop at bounding box center [467, 255] width 935 height 510
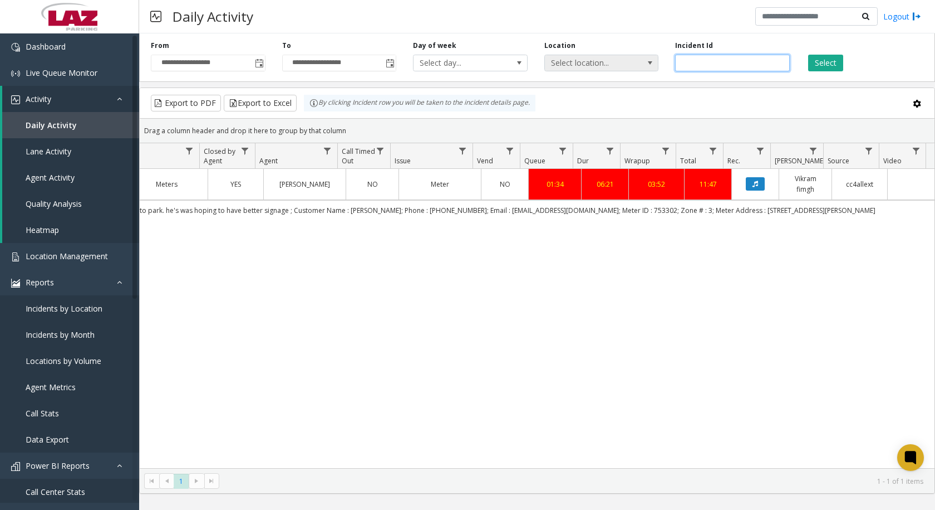
drag, startPoint x: 719, startPoint y: 68, endPoint x: 655, endPoint y: 69, distance: 64.0
click at [655, 69] on div "**********" at bounding box center [537, 55] width 796 height 53
paste input "number"
click at [826, 63] on button "Select" at bounding box center [826, 63] width 35 height 17
click at [753, 184] on icon "Data table" at bounding box center [756, 183] width 6 height 7
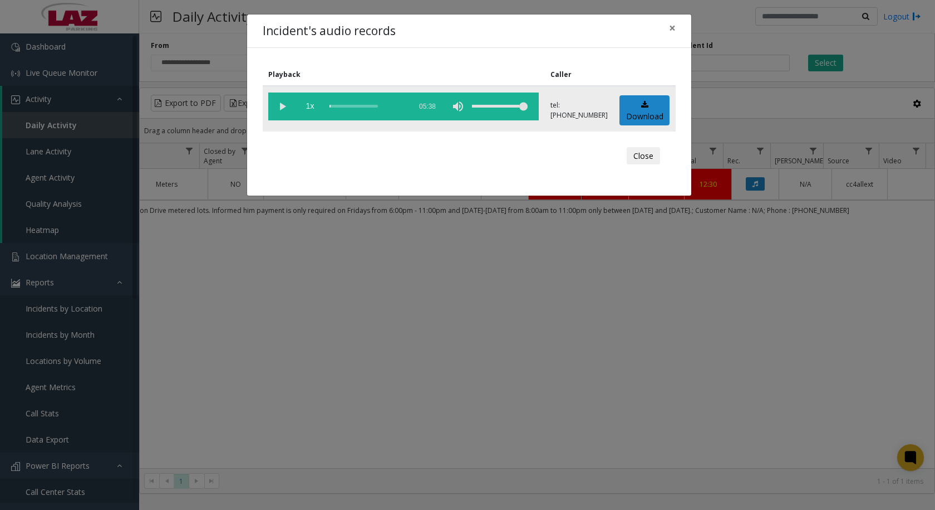
click at [278, 105] on vg-play-pause at bounding box center [282, 106] width 28 height 28
click at [332, 107] on div "scrub bar" at bounding box center [368, 106] width 76 height 28
click at [339, 105] on div "scrub bar" at bounding box center [368, 106] width 76 height 28
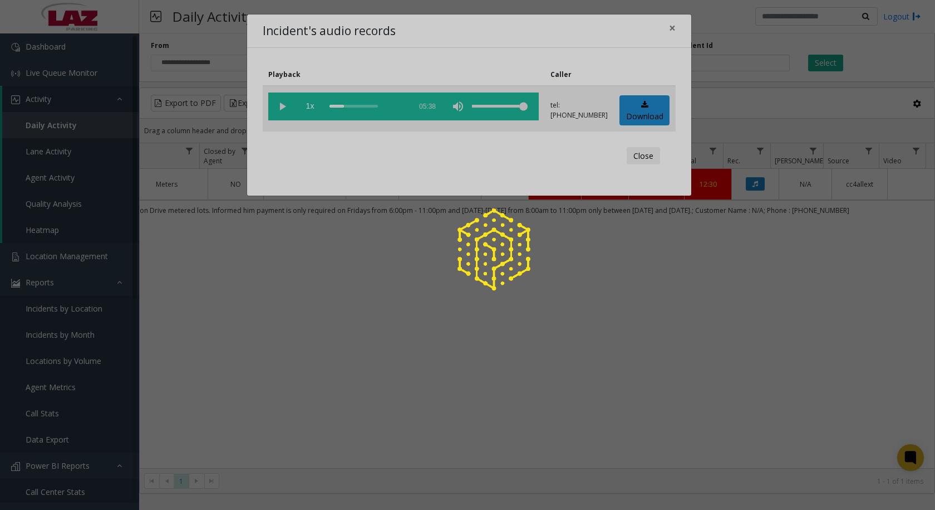
click at [345, 105] on div "scrub bar" at bounding box center [368, 106] width 76 height 28
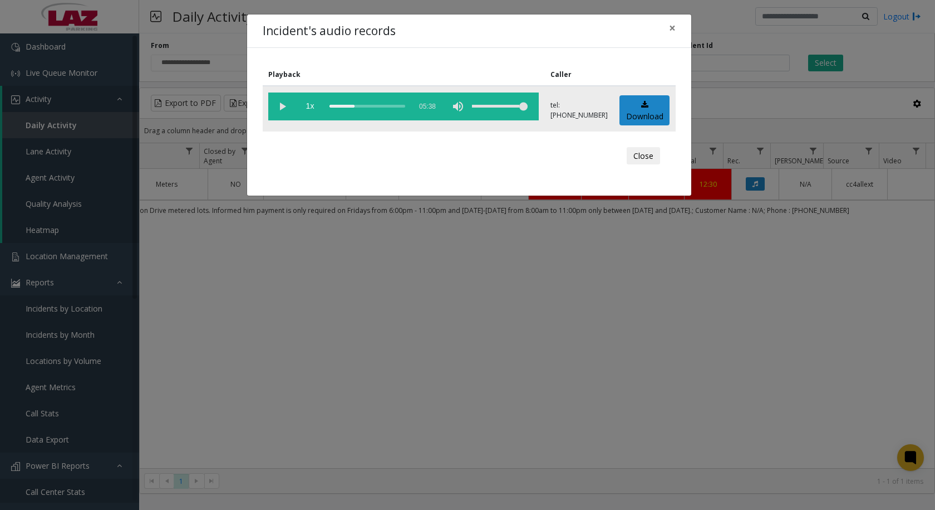
click at [354, 105] on div "scrub bar" at bounding box center [368, 106] width 76 height 28
click at [359, 105] on div "scrub bar" at bounding box center [368, 106] width 76 height 28
click at [671, 26] on span "×" at bounding box center [672, 28] width 7 height 16
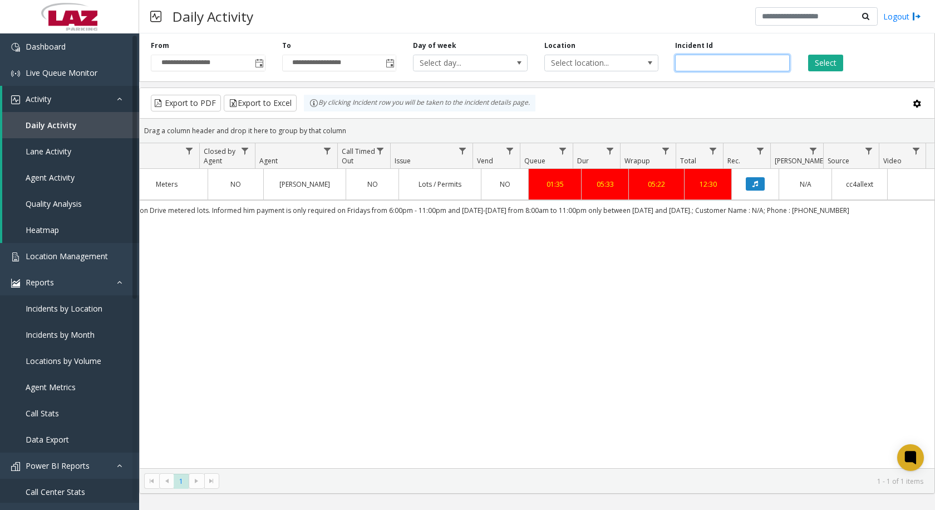
drag, startPoint x: 722, startPoint y: 65, endPoint x: 633, endPoint y: 73, distance: 90.0
click at [633, 73] on div "**********" at bounding box center [537, 55] width 796 height 53
paste input "number"
click at [829, 63] on button "Select" at bounding box center [826, 63] width 35 height 17
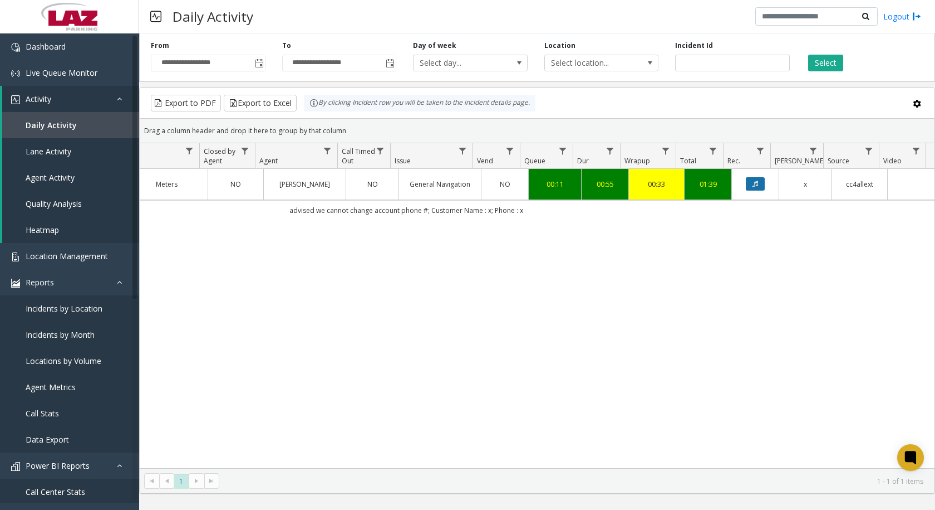
click at [746, 182] on button "Data table" at bounding box center [755, 183] width 19 height 13
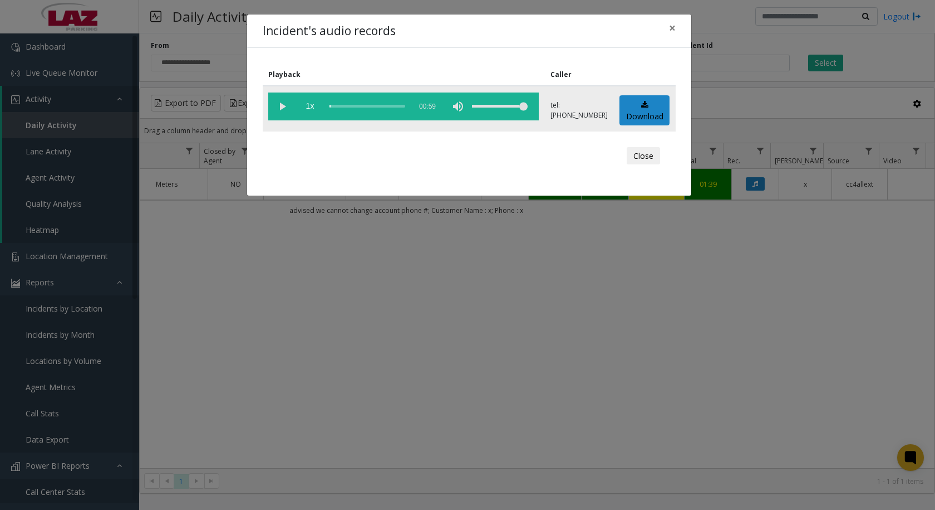
click at [277, 104] on vg-play-pause at bounding box center [282, 106] width 28 height 28
click at [673, 27] on span "×" at bounding box center [672, 28] width 7 height 16
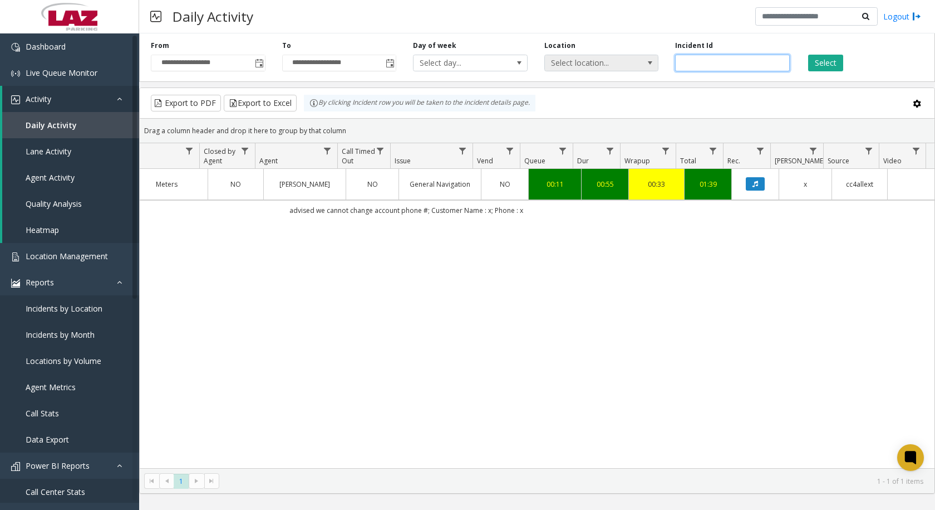
drag, startPoint x: 721, startPoint y: 59, endPoint x: 633, endPoint y: 67, distance: 88.4
click at [633, 67] on div "**********" at bounding box center [537, 55] width 796 height 53
paste input "number"
click at [753, 184] on icon "Data table" at bounding box center [756, 183] width 6 height 7
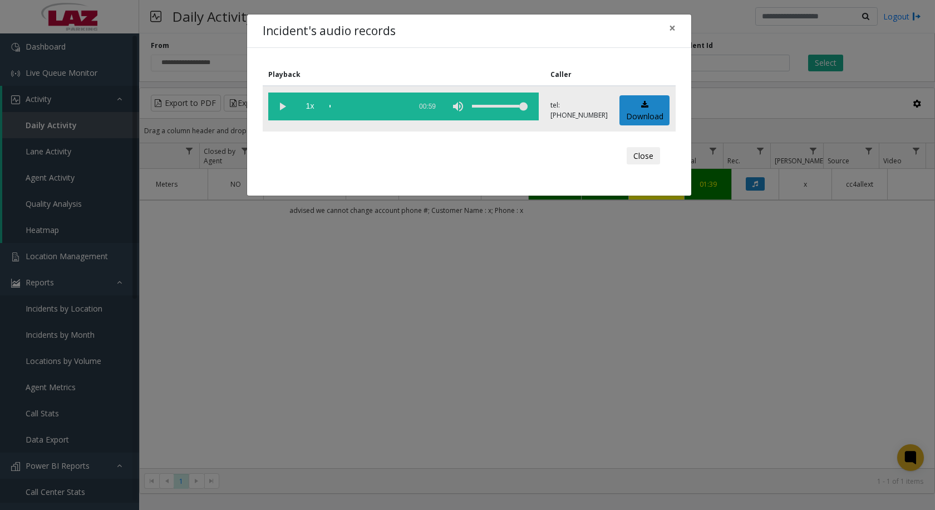
click at [281, 105] on vg-play-pause at bounding box center [282, 106] width 28 height 28
click at [334, 105] on div "scrub bar" at bounding box center [368, 106] width 76 height 28
drag, startPoint x: 716, startPoint y: 60, endPoint x: 750, endPoint y: 62, distance: 34.1
click at [720, 58] on div "Incident's audio records × Playback Caller 1x 00:59 tel:[PHONE_NUMBER] Download…" at bounding box center [467, 255] width 935 height 510
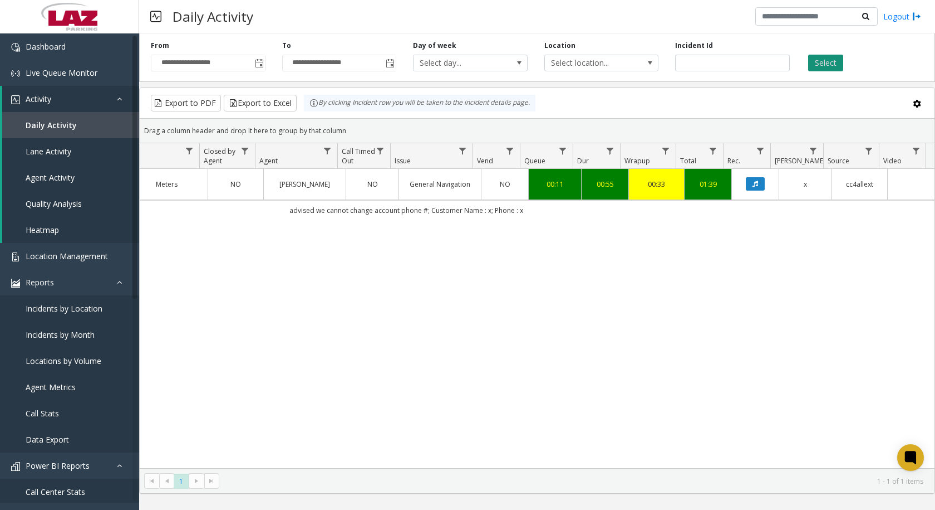
click at [825, 62] on button "Select" at bounding box center [826, 63] width 35 height 17
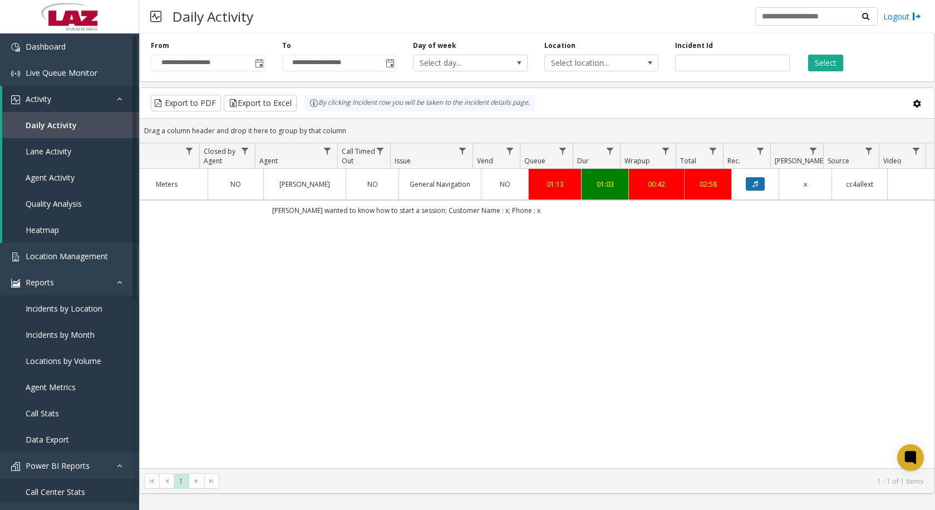
click at [753, 184] on icon "Data table" at bounding box center [756, 183] width 6 height 7
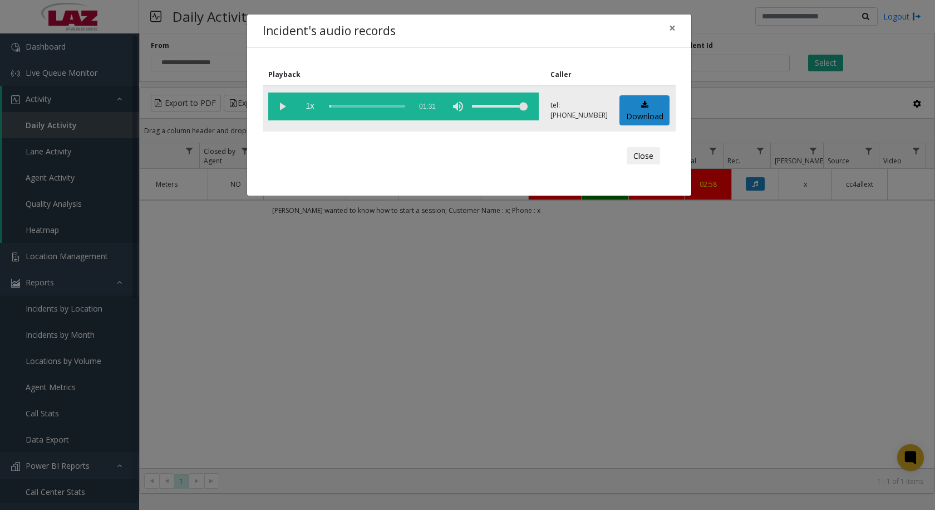
click at [281, 107] on vg-play-pause at bounding box center [282, 106] width 28 height 28
click at [330, 102] on div "scrub bar" at bounding box center [368, 106] width 76 height 28
click at [333, 106] on div "scrub bar" at bounding box center [368, 106] width 76 height 28
click at [335, 104] on div "scrub bar" at bounding box center [368, 106] width 76 height 28
click at [337, 105] on div "scrub bar" at bounding box center [368, 106] width 76 height 28
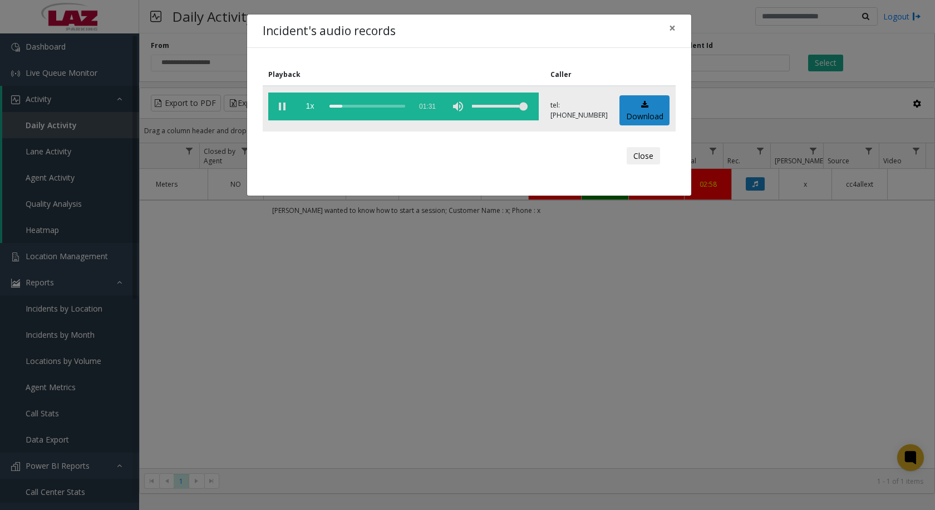
click at [339, 106] on div "scrub bar" at bounding box center [368, 106] width 76 height 28
click at [341, 105] on div "scrub bar" at bounding box center [368, 106] width 76 height 28
click at [344, 105] on div "scrub bar" at bounding box center [368, 106] width 76 height 28
click at [346, 105] on div "scrub bar" at bounding box center [368, 106] width 76 height 28
click at [345, 104] on div "scrub bar" at bounding box center [368, 106] width 76 height 28
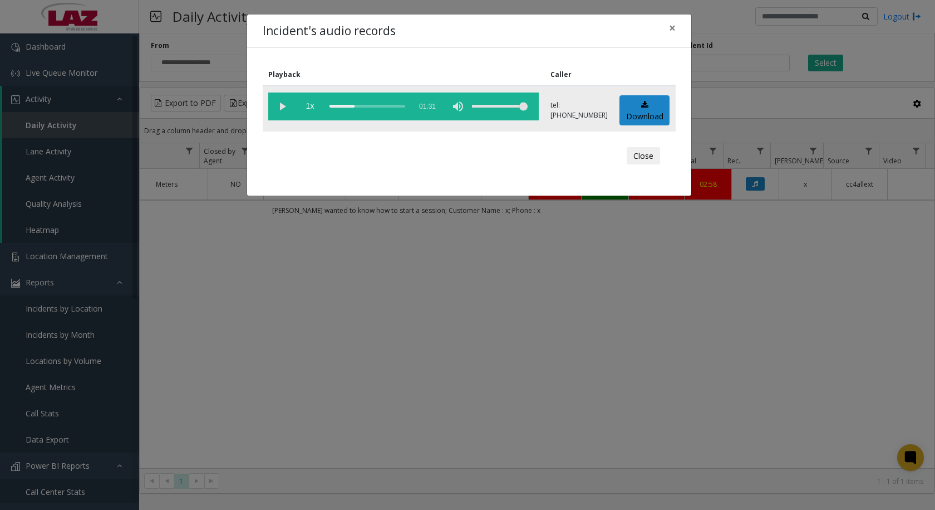
click at [283, 105] on vg-play-pause at bounding box center [282, 106] width 28 height 28
click at [670, 28] on span "×" at bounding box center [672, 28] width 7 height 16
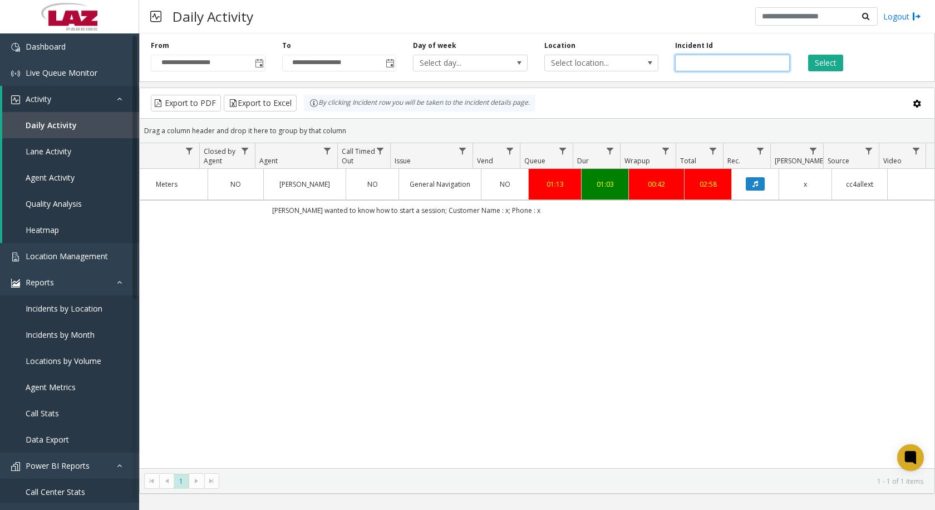
drag, startPoint x: 715, startPoint y: 62, endPoint x: 664, endPoint y: 61, distance: 51.2
click at [664, 61] on div "**********" at bounding box center [537, 55] width 796 height 53
paste input "number"
type input "*******"
click at [830, 60] on button "Select" at bounding box center [826, 63] width 35 height 17
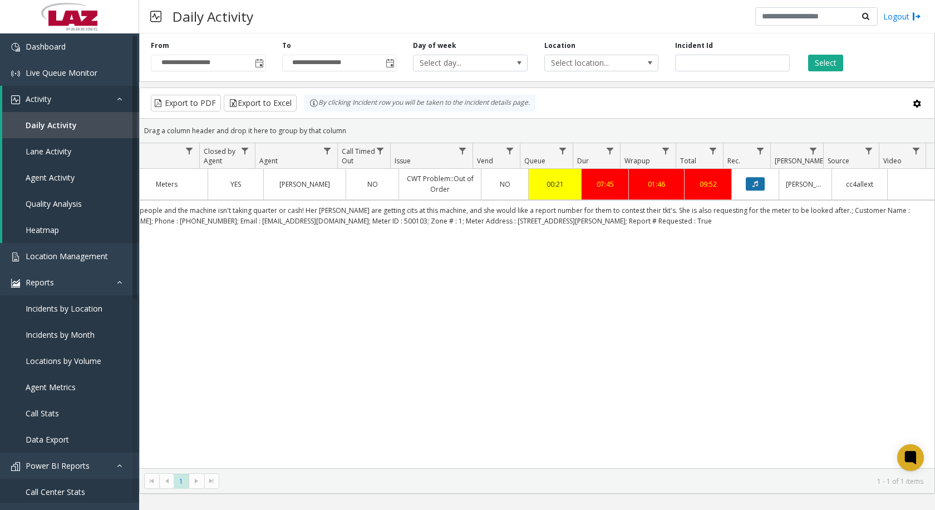
click at [753, 188] on button "Data table" at bounding box center [755, 183] width 19 height 13
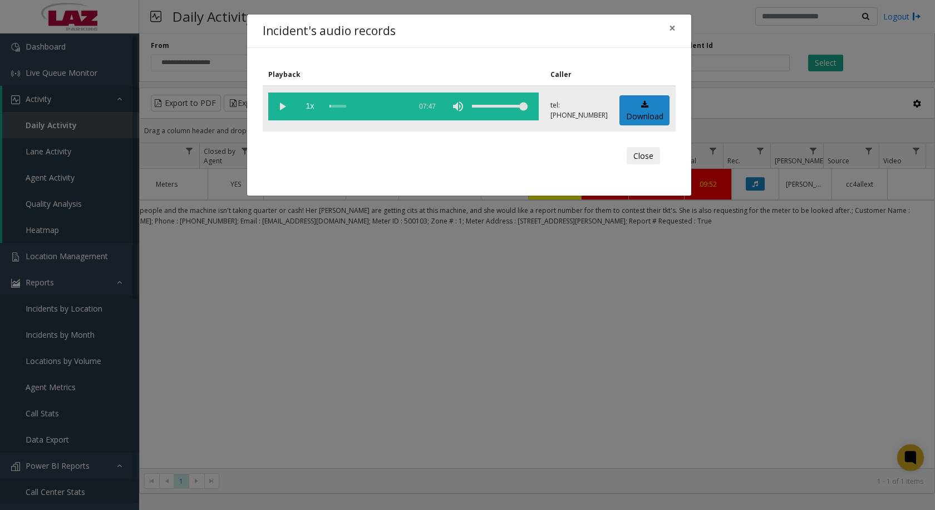
click at [282, 107] on vg-play-pause at bounding box center [282, 106] width 28 height 28
click at [283, 107] on vg-play-pause at bounding box center [282, 106] width 28 height 28
click at [280, 106] on vg-play-pause at bounding box center [282, 106] width 28 height 28
click at [332, 107] on div "scrub bar" at bounding box center [368, 106] width 76 height 28
click at [340, 106] on div "scrub bar" at bounding box center [368, 106] width 76 height 28
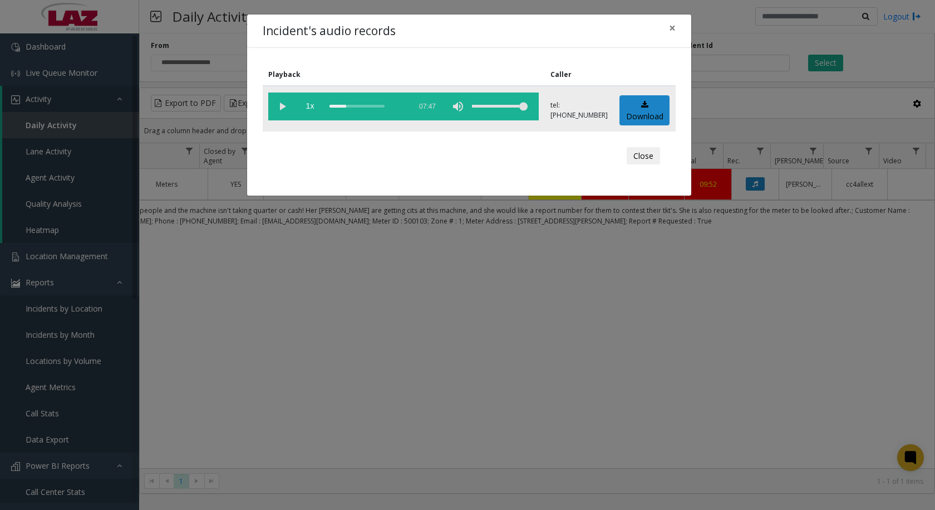
click at [345, 106] on div "scrub bar" at bounding box center [368, 106] width 76 height 28
click at [283, 107] on vg-play-pause at bounding box center [282, 106] width 28 height 28
click at [672, 27] on span "×" at bounding box center [672, 28] width 7 height 16
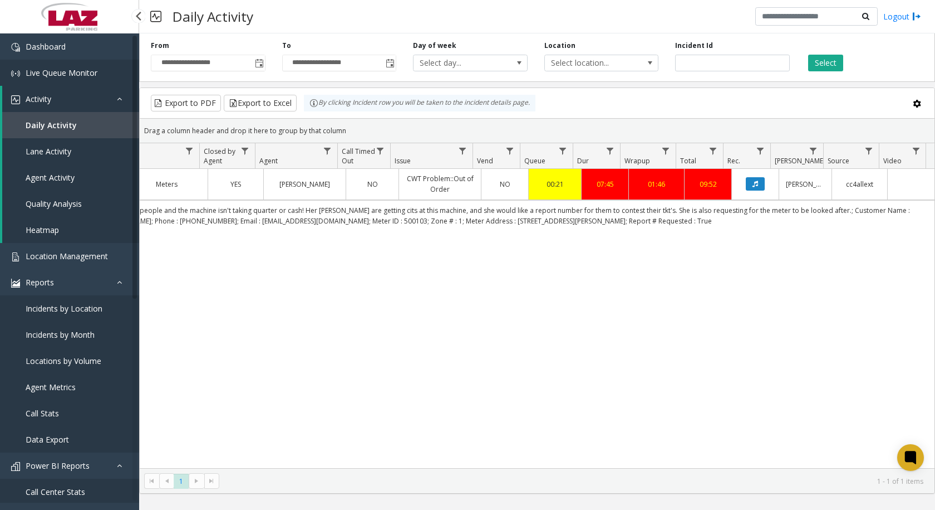
click at [55, 71] on span "Live Queue Monitor" at bounding box center [62, 72] width 72 height 11
